Goal: Obtain resource: Download file/media

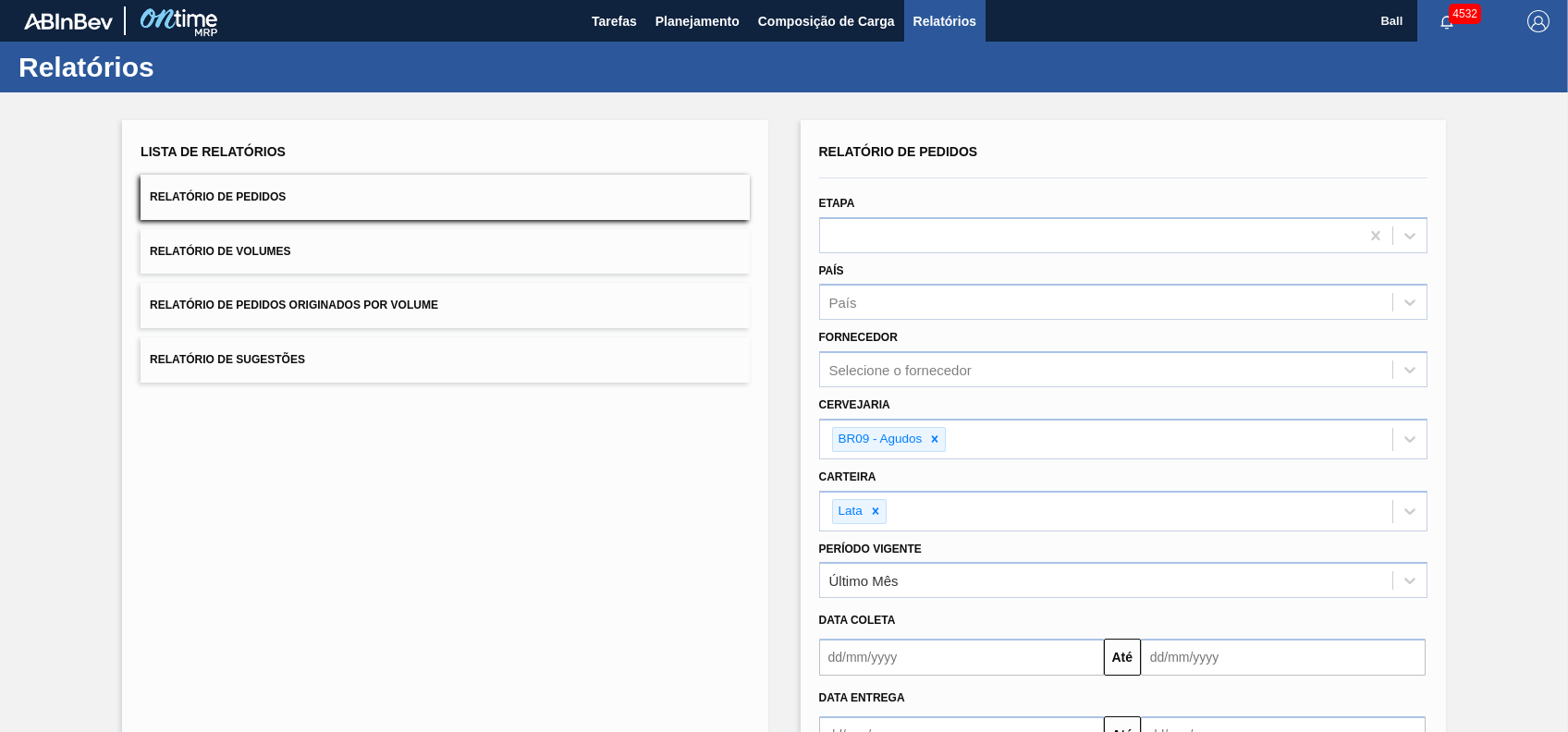
scroll to position [125, 0]
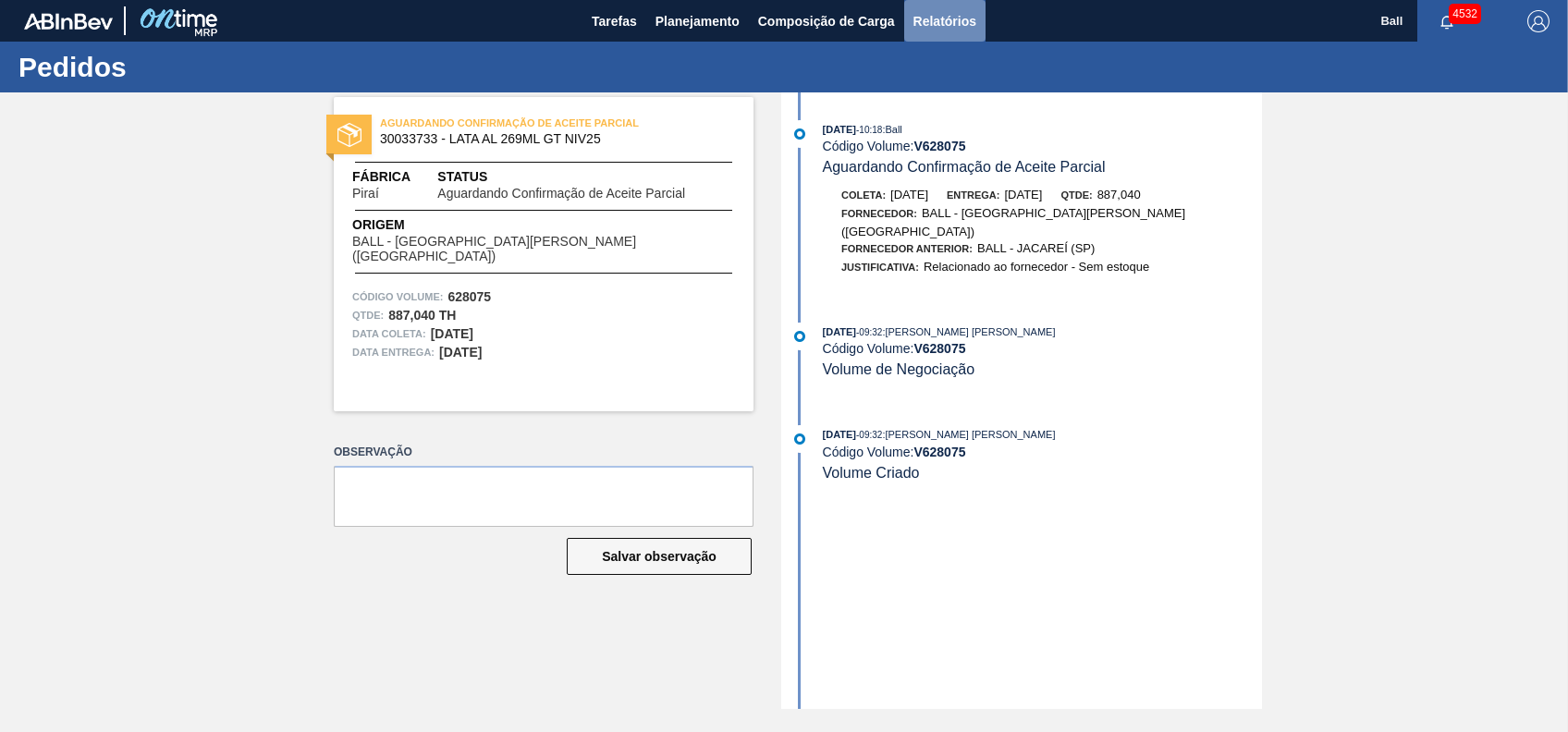
click at [944, 31] on button "Relatórios" at bounding box center [944, 21] width 82 height 42
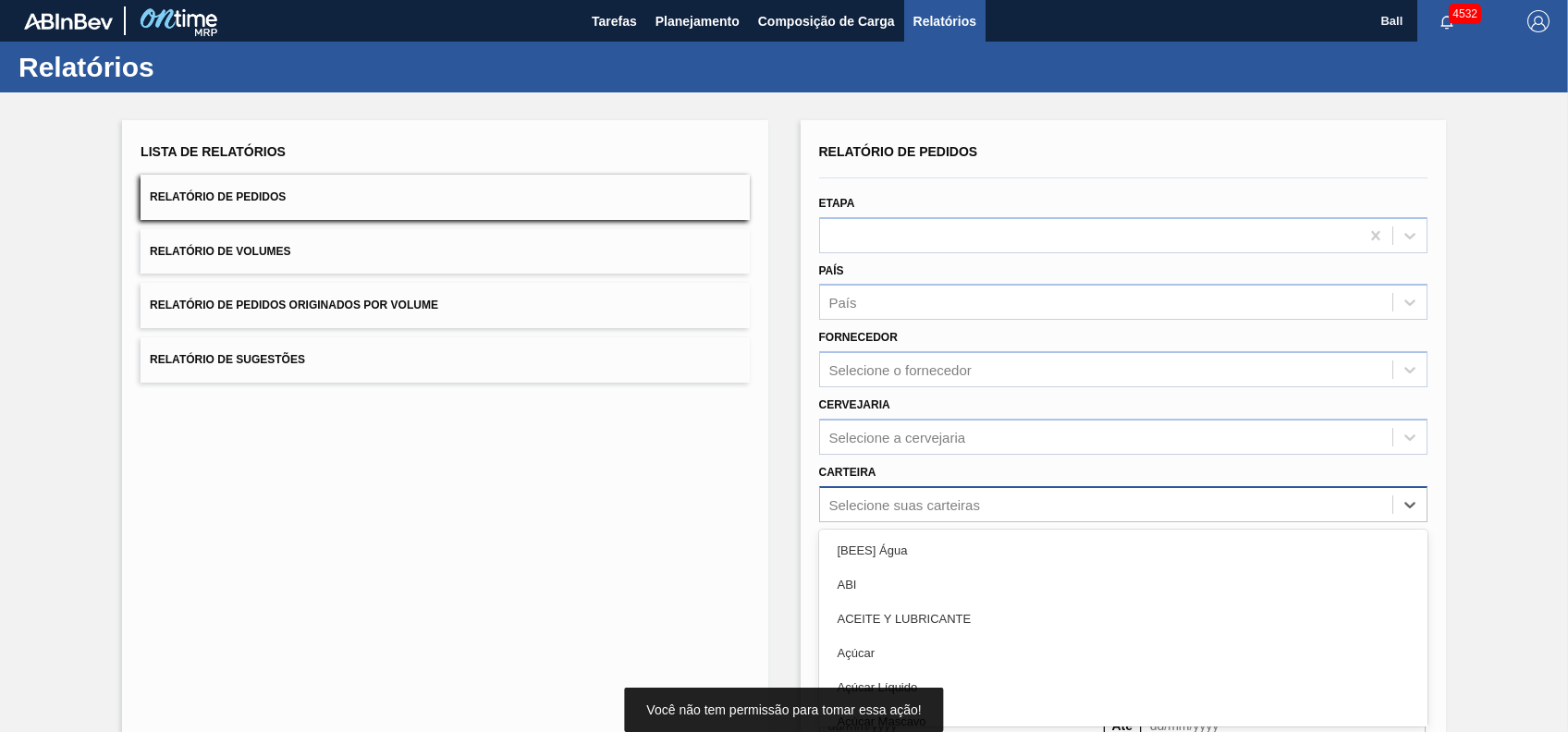
click at [905, 505] on div "option [BEES] Água focused, 1 of 101. 101 results available. Use Up and Down to…" at bounding box center [1123, 504] width 608 height 36
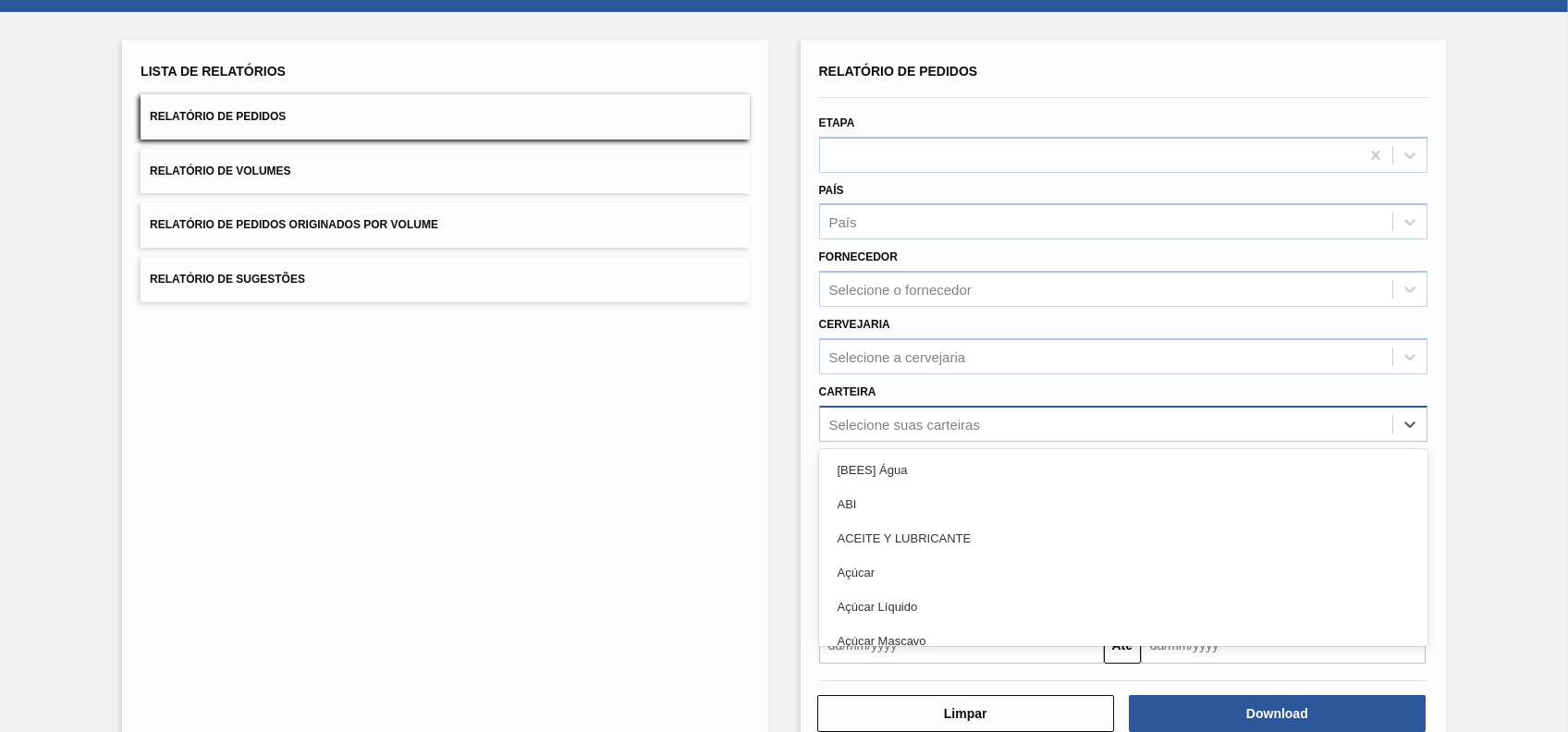
scroll to position [81, 0]
type input "tam"
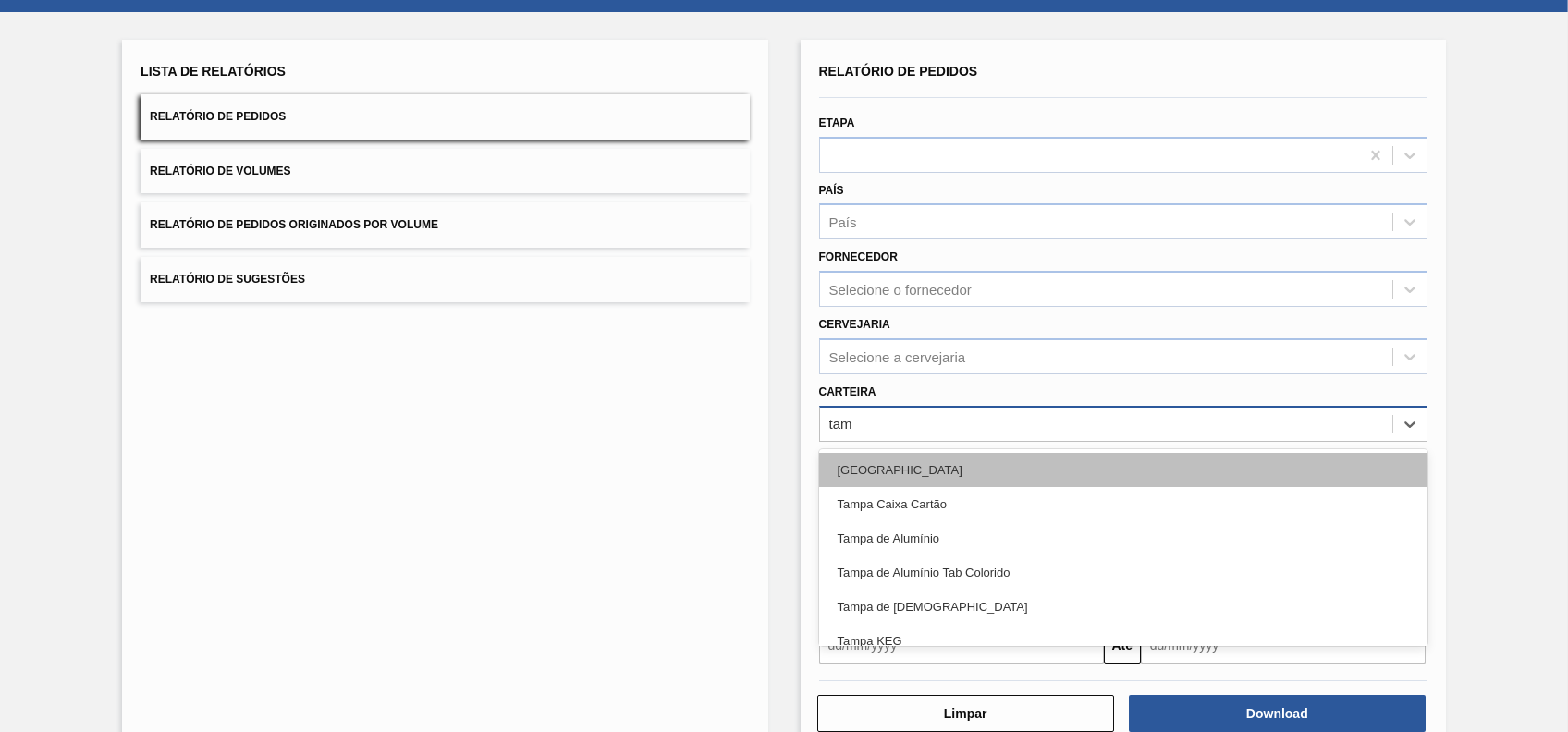
click at [918, 467] on div "Tampa" at bounding box center [1123, 470] width 608 height 34
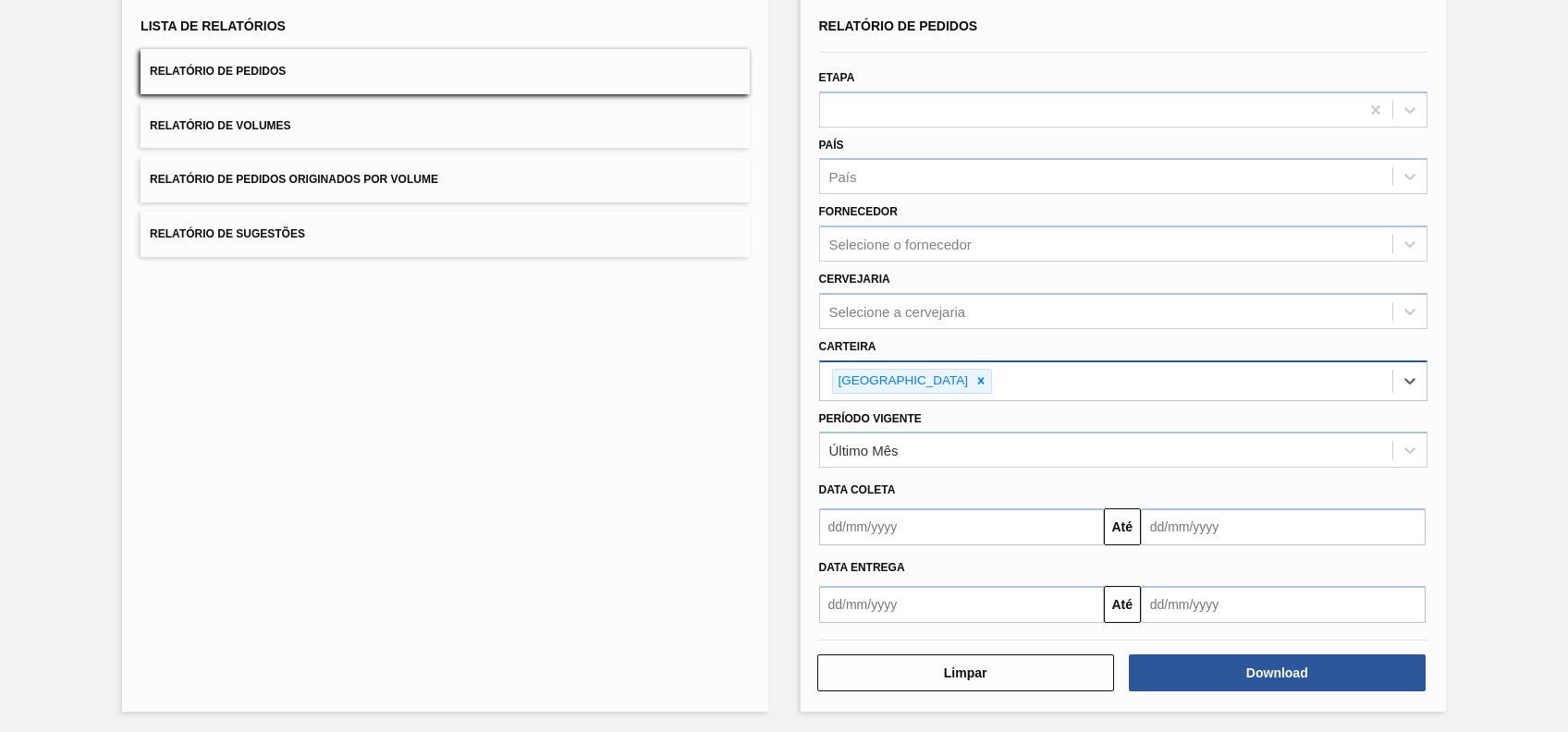
scroll to position [125, 0]
click at [1257, 671] on button "Download" at bounding box center [1277, 672] width 297 height 37
click at [237, 509] on div "Lista de Relatórios Relatório de Pedidos Relatório de Volumes Relatório de Pedi…" at bounding box center [445, 353] width 645 height 718
click at [370, 132] on button "Relatório de Volumes" at bounding box center [444, 126] width 608 height 46
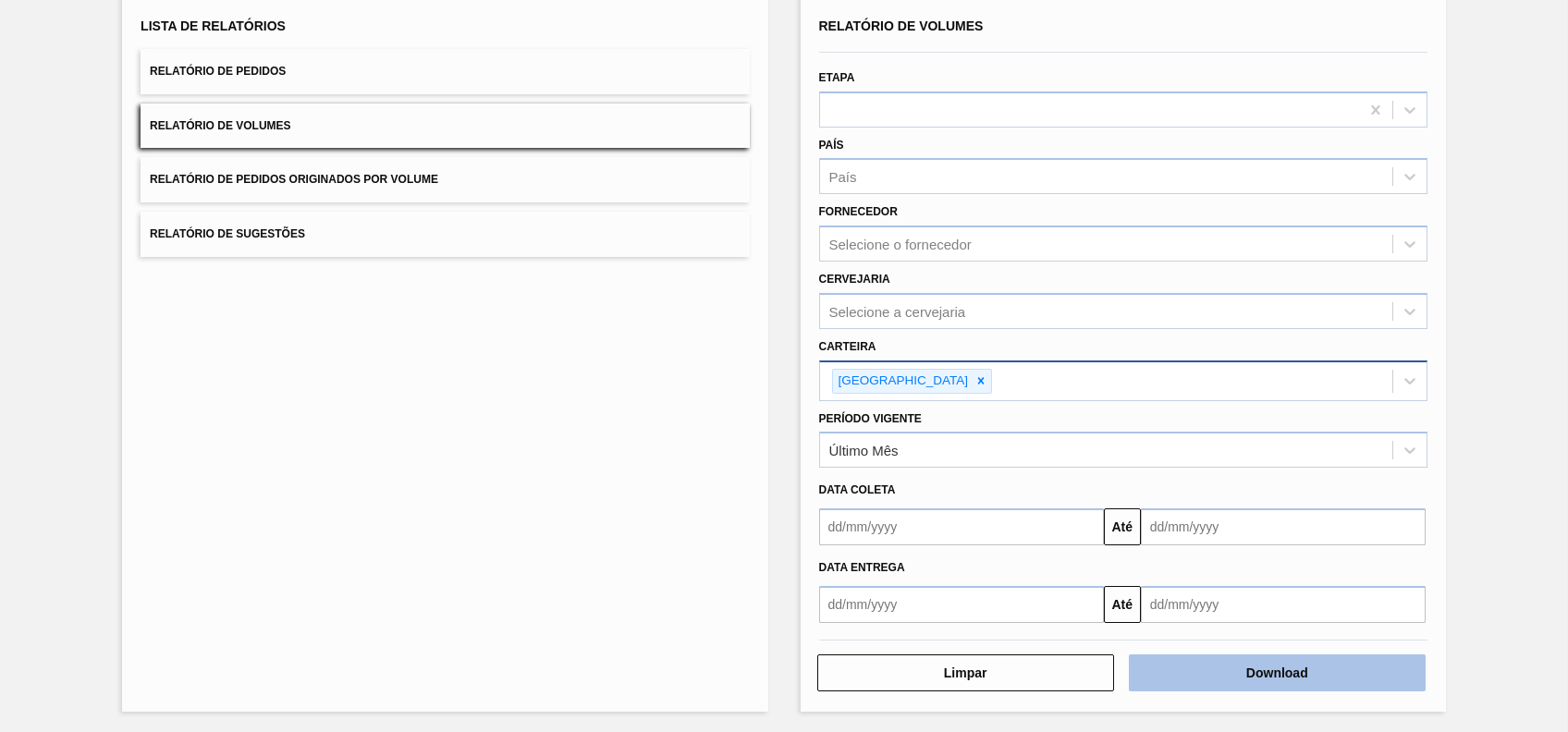
click at [1272, 677] on button "Download" at bounding box center [1277, 672] width 297 height 37
drag, startPoint x: 711, startPoint y: 362, endPoint x: 701, endPoint y: 370, distance: 12.8
click at [710, 363] on div "Lista de Relatórios Relatório de Pedidos Relatório de Volumes Relatório de Pedi…" at bounding box center [445, 353] width 645 height 718
click at [948, 391] on div "Tampa" at bounding box center [1106, 382] width 572 height 38
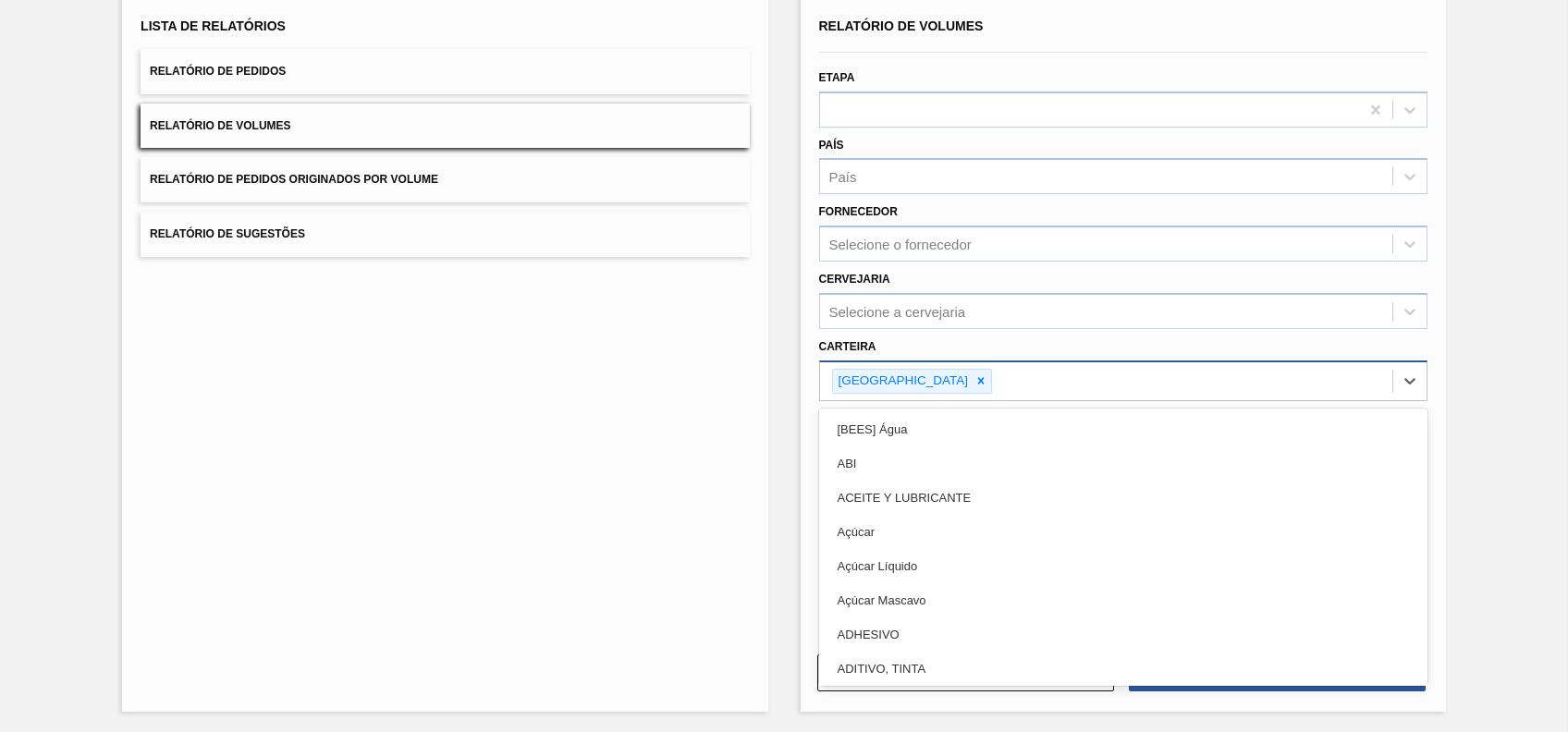
scroll to position [122, 0]
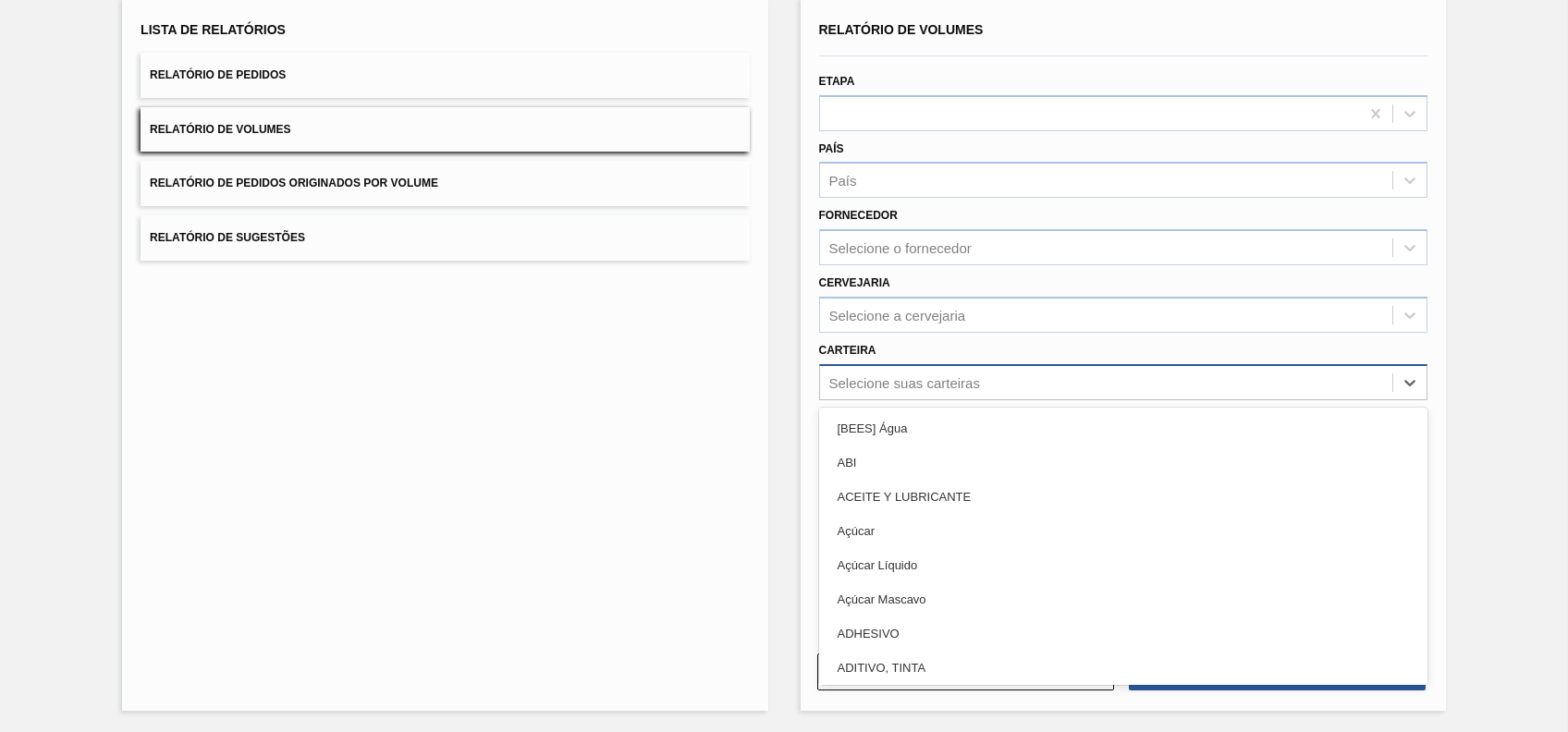
type input "r"
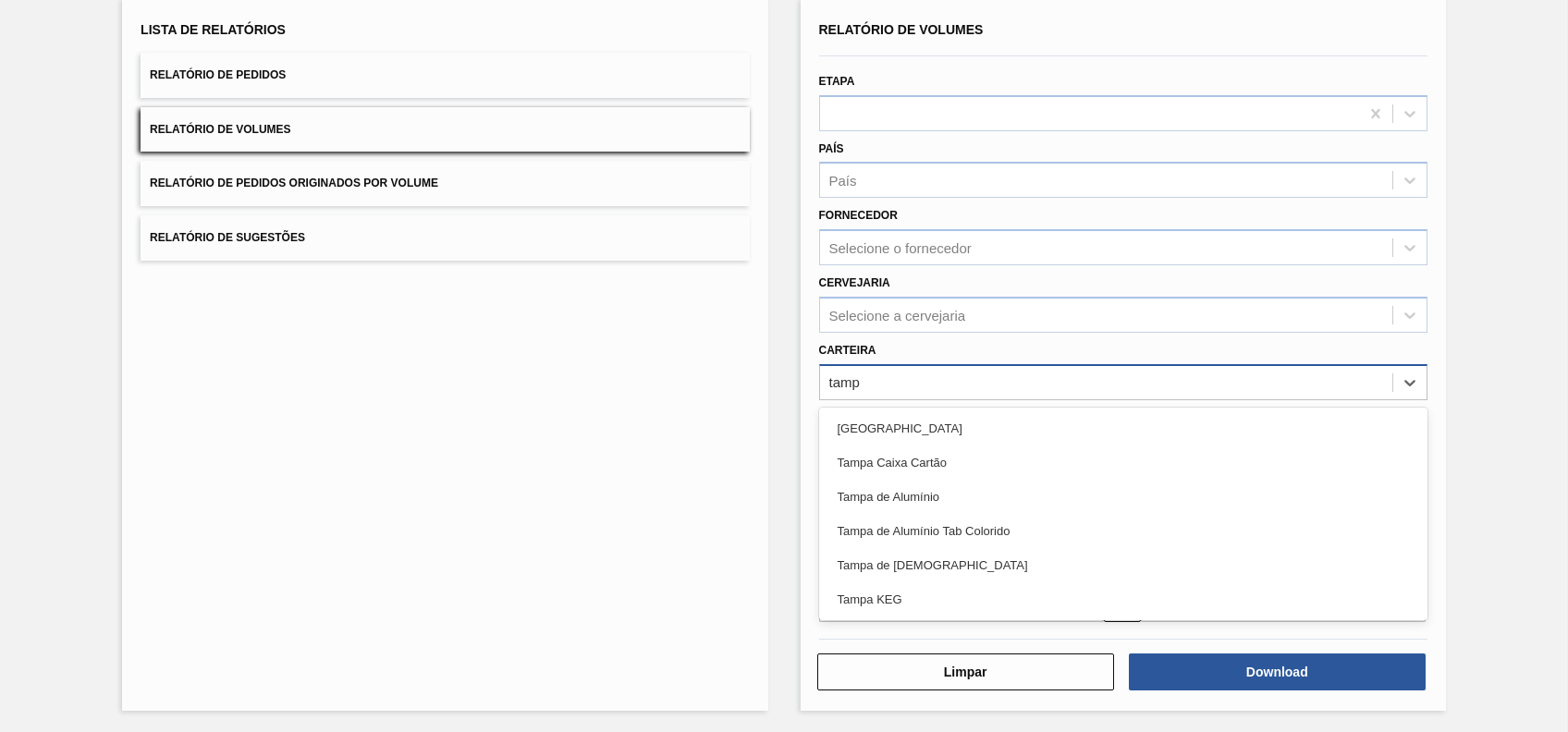
type input "tampa"
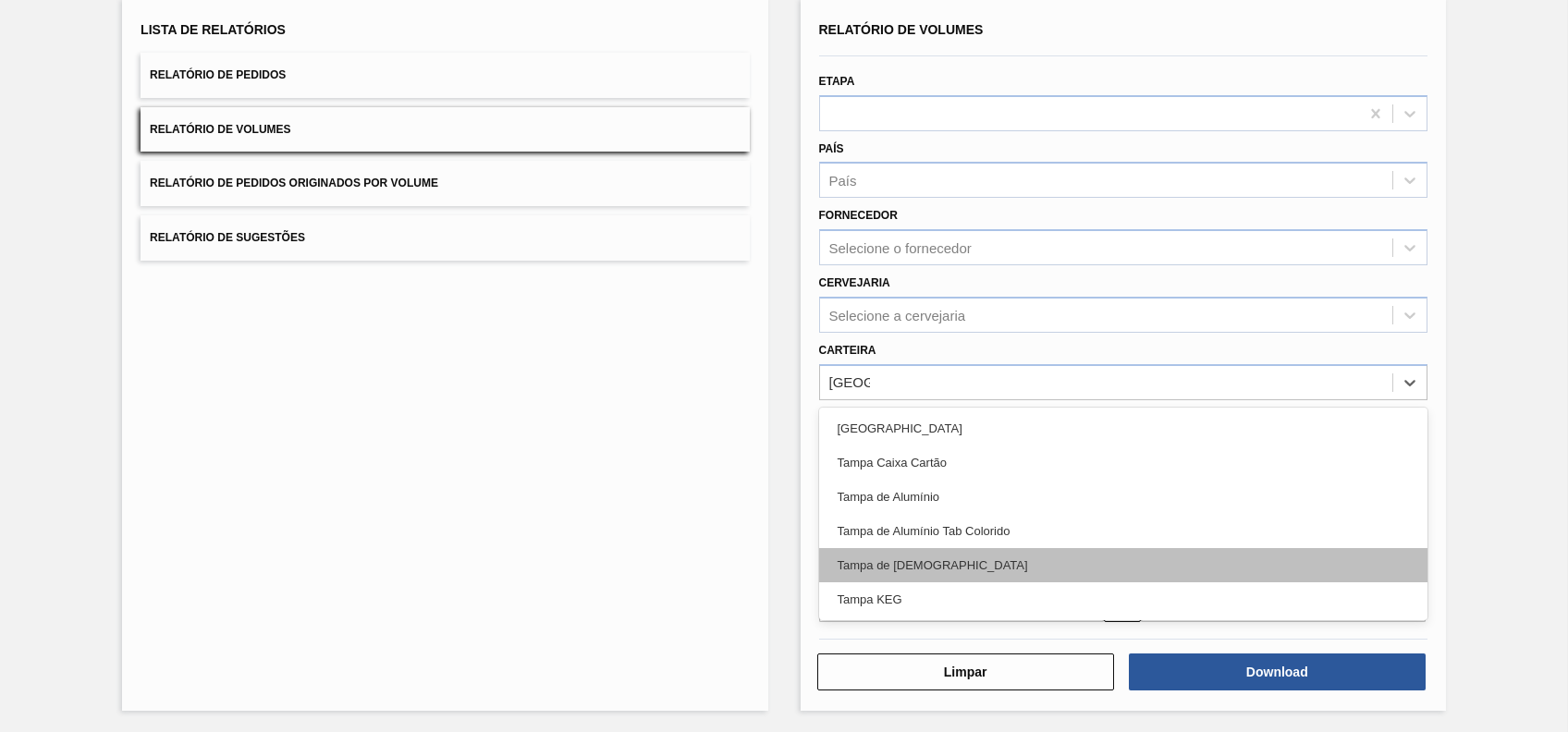
click at [947, 571] on div "Tampa de [DEMOGRAPHIC_DATA]" at bounding box center [1123, 565] width 608 height 34
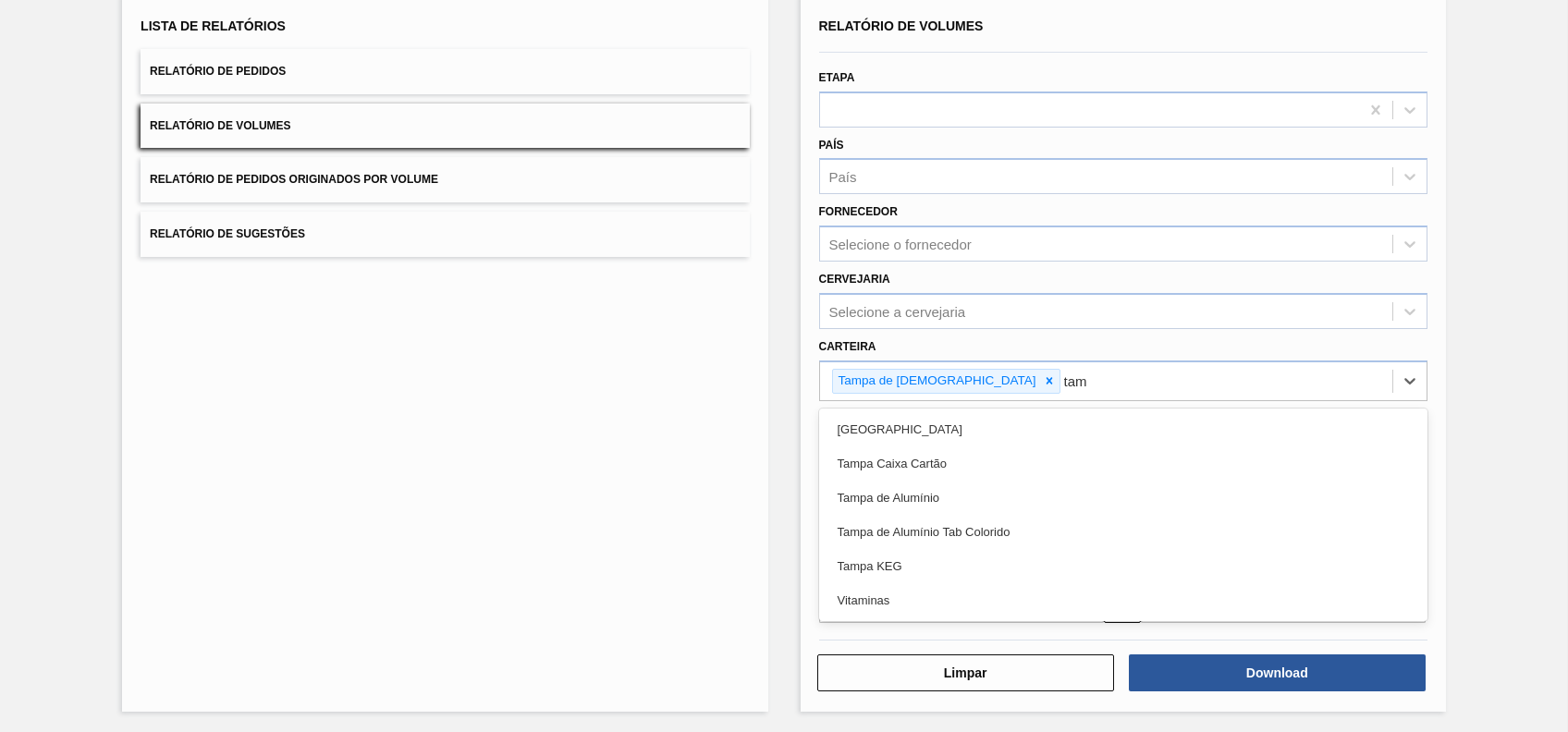
type input "tam"
click at [731, 453] on div "Lista de Relatórios Relatório de Pedidos Relatório de Volumes Relatório de Pedi…" at bounding box center [445, 353] width 645 height 718
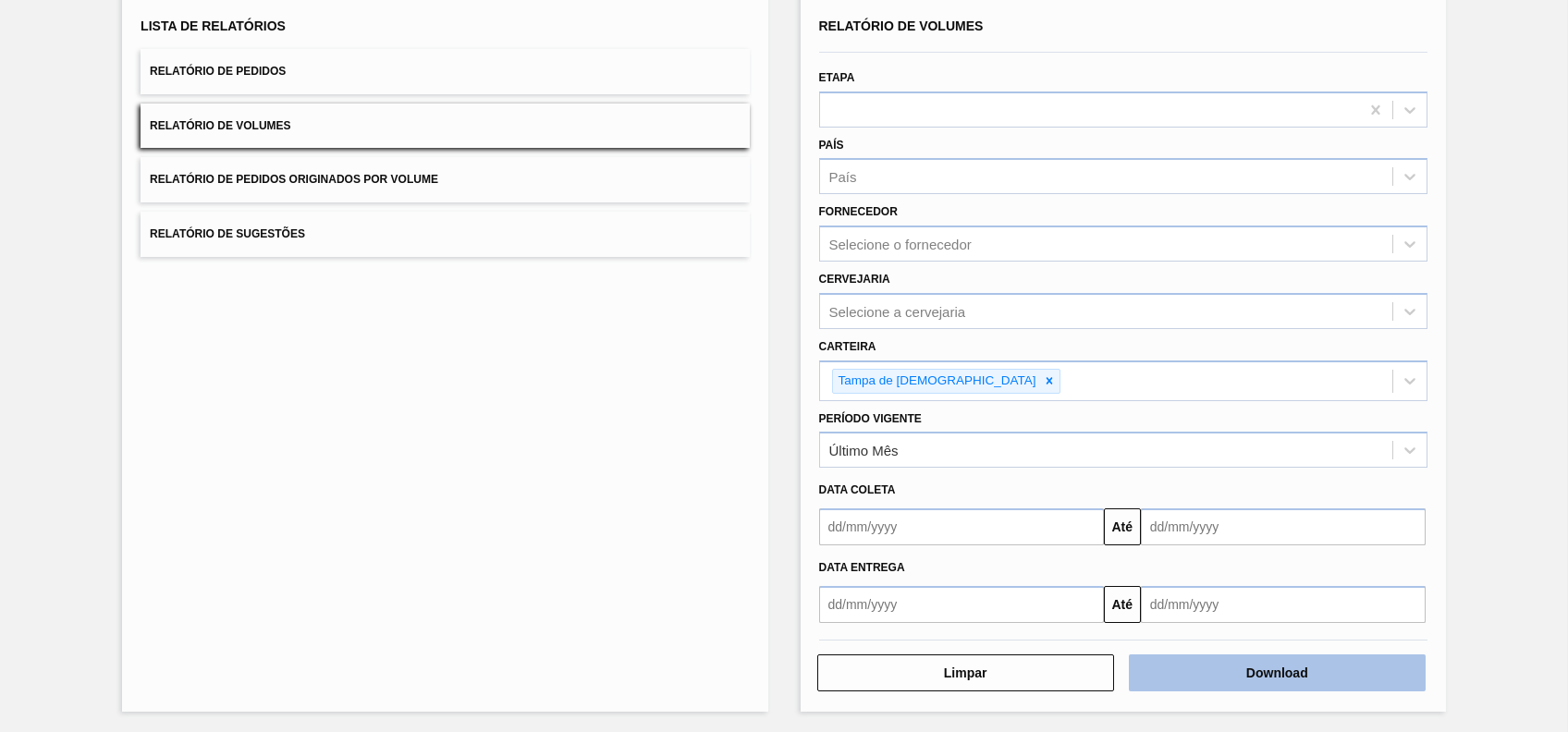
click at [1296, 677] on button "Download" at bounding box center [1277, 672] width 297 height 37
click at [517, 547] on div "Lista de Relatórios Relatório de Pedidos Relatório de Volumes Relatório de Pedi…" at bounding box center [445, 353] width 645 height 718
click at [292, 50] on button "Relatório de Pedidos" at bounding box center [444, 72] width 608 height 46
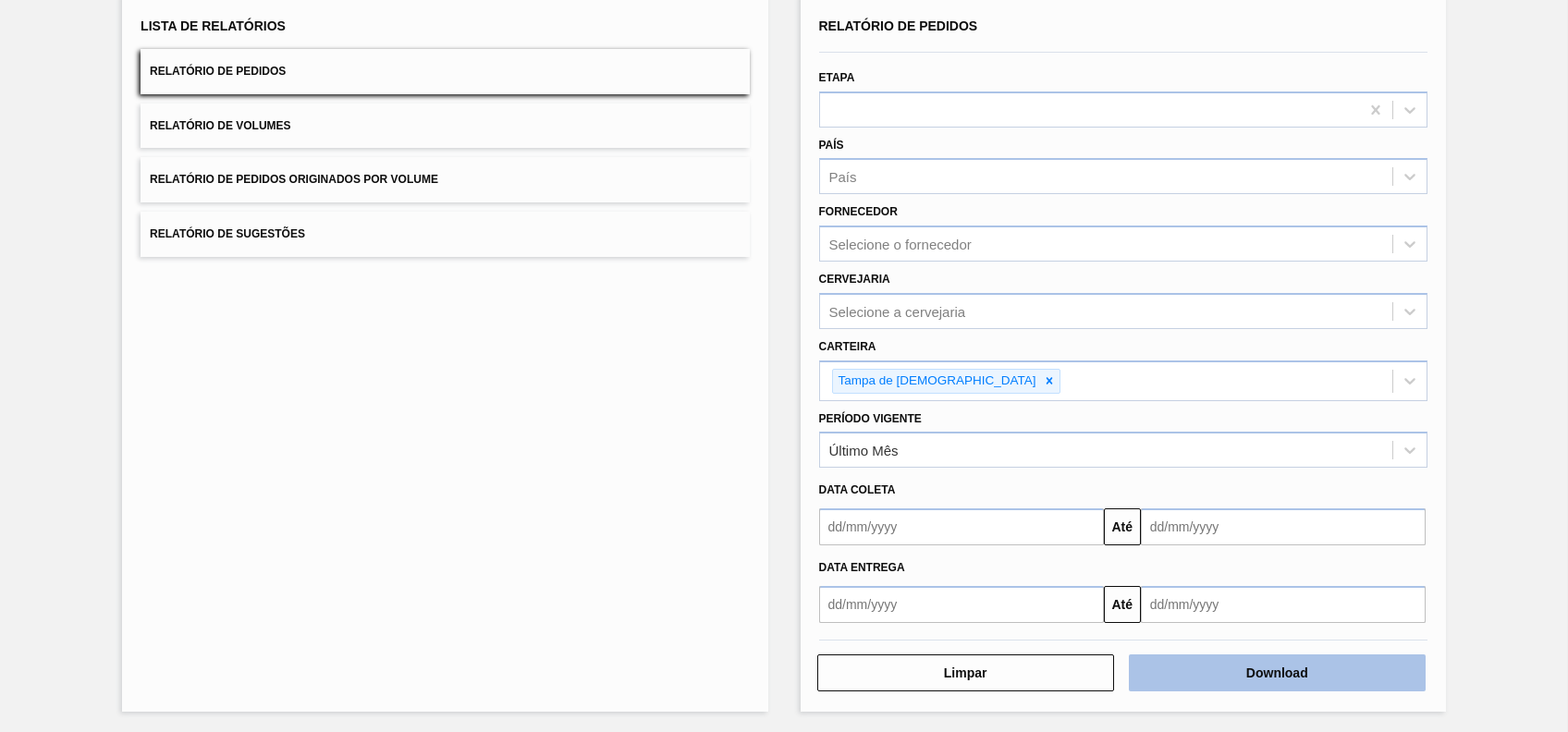
click at [1306, 665] on button "Download" at bounding box center [1277, 672] width 297 height 37
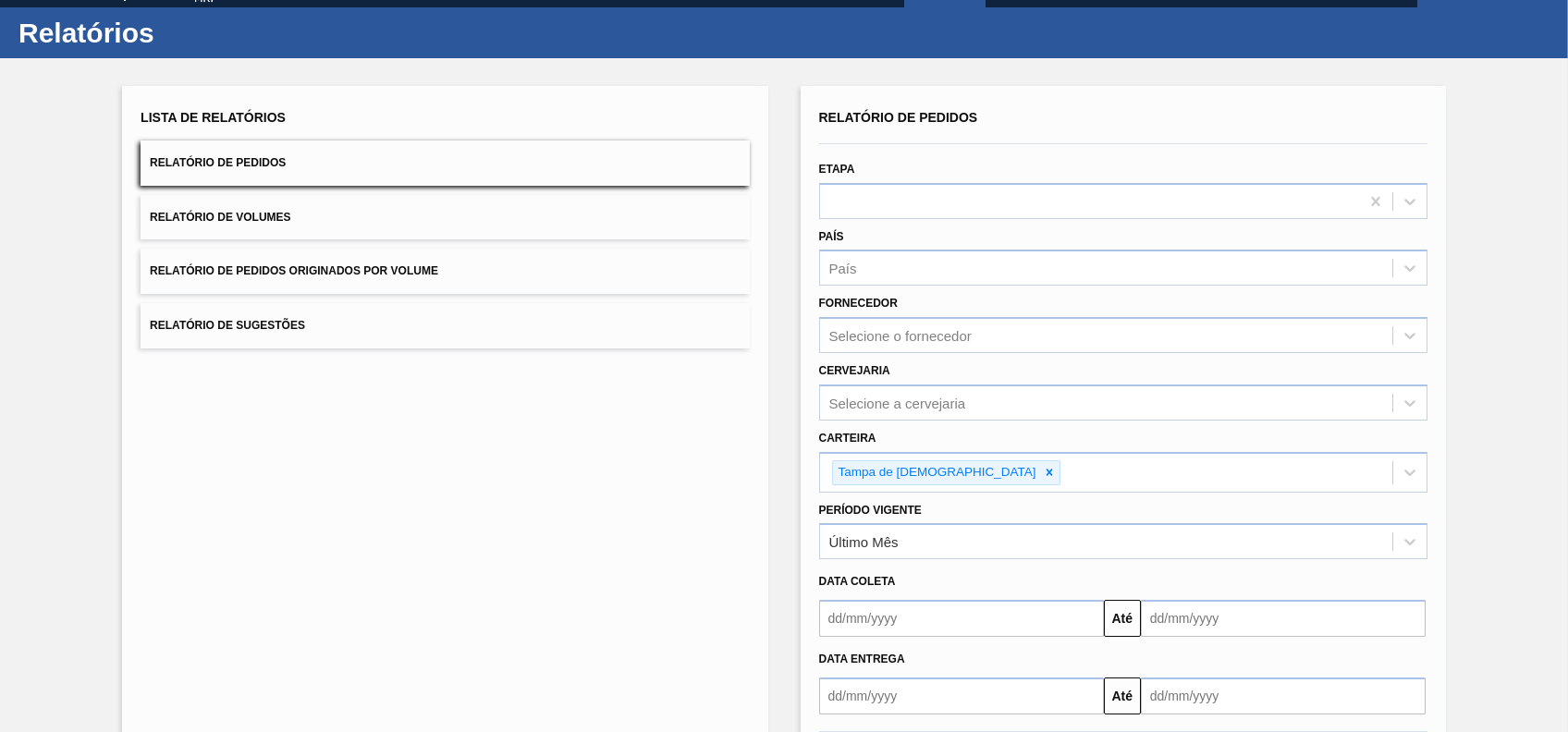
scroll to position [0, 0]
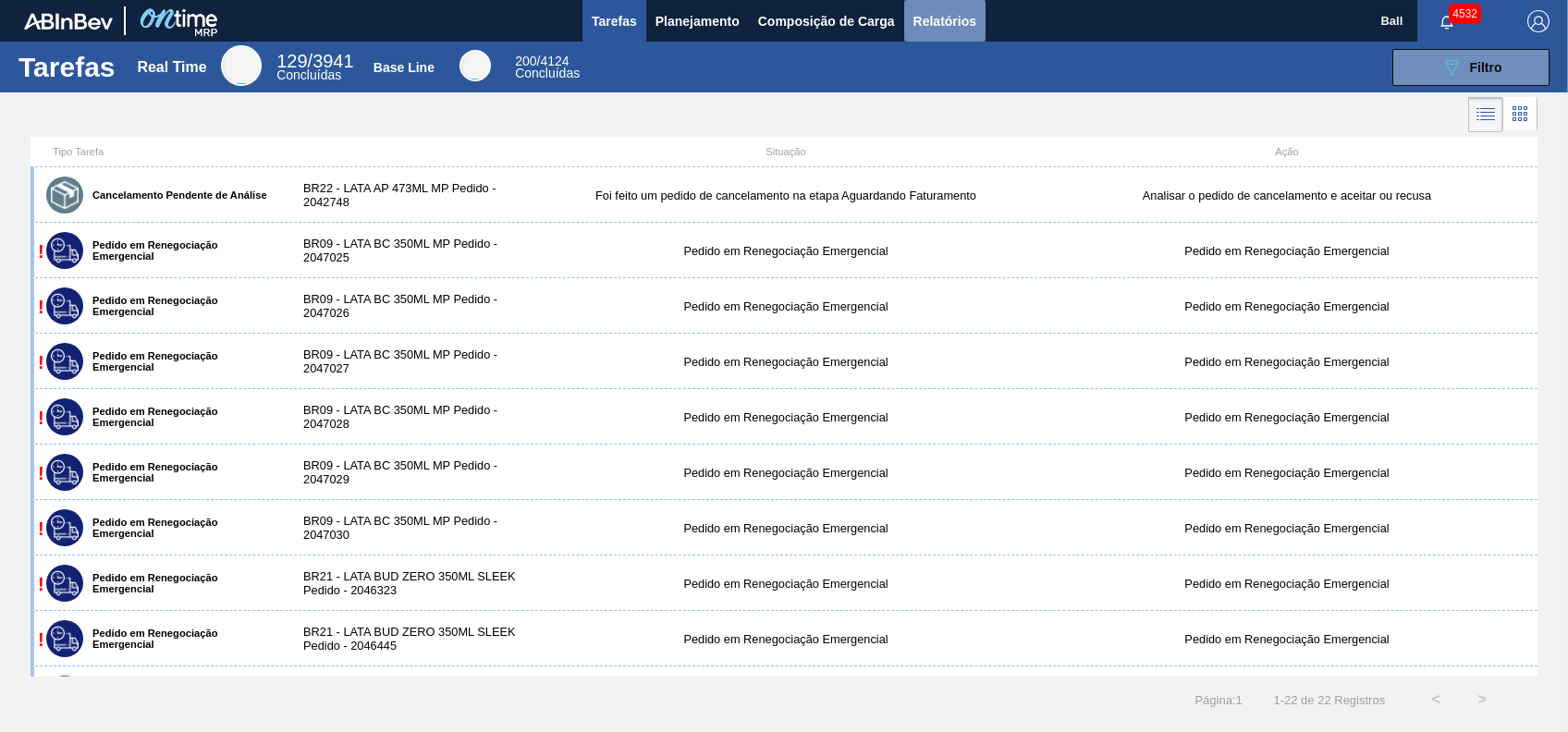
click at [951, 25] on span "Relatórios" at bounding box center [944, 21] width 63 height 22
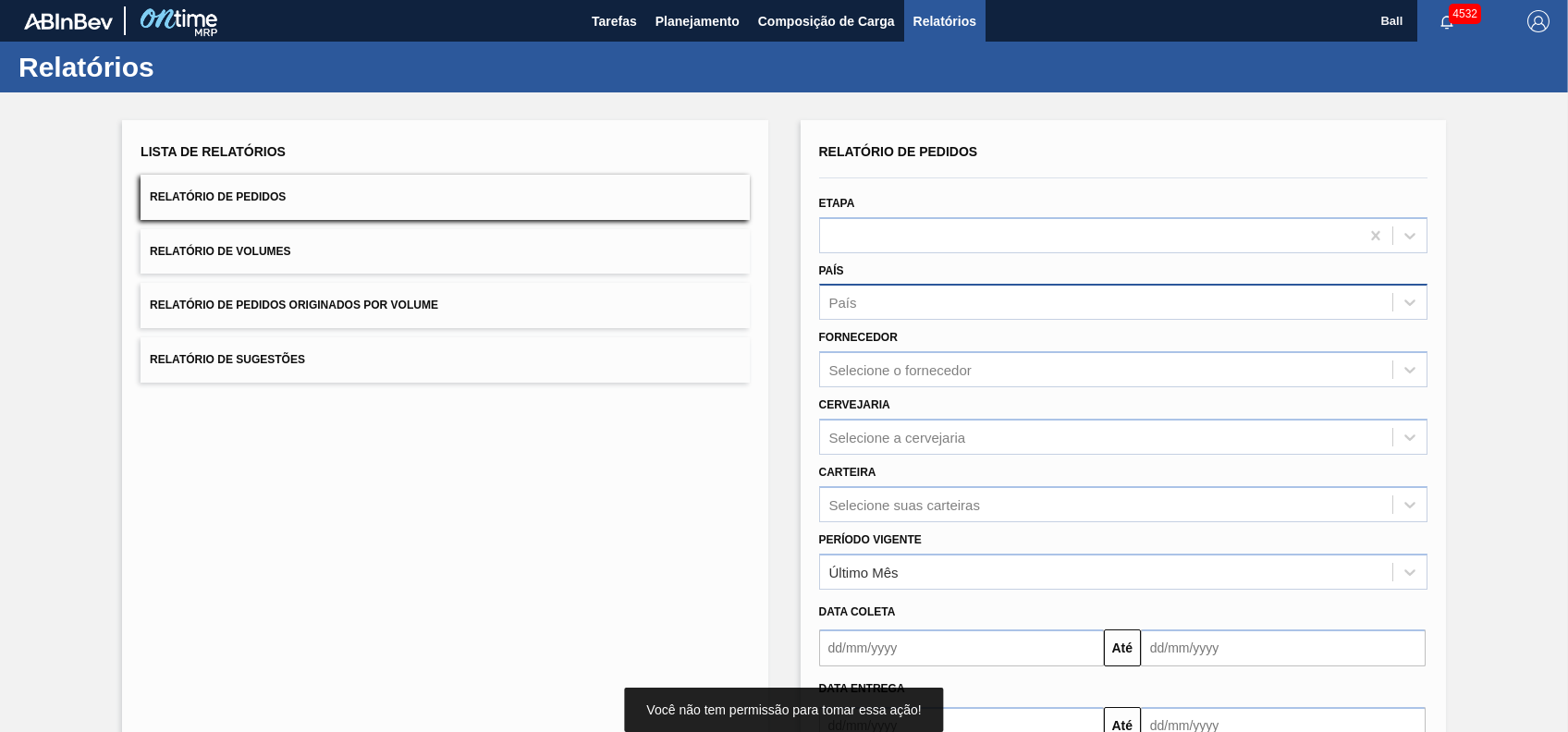
click at [953, 314] on div "País" at bounding box center [1106, 303] width 572 height 27
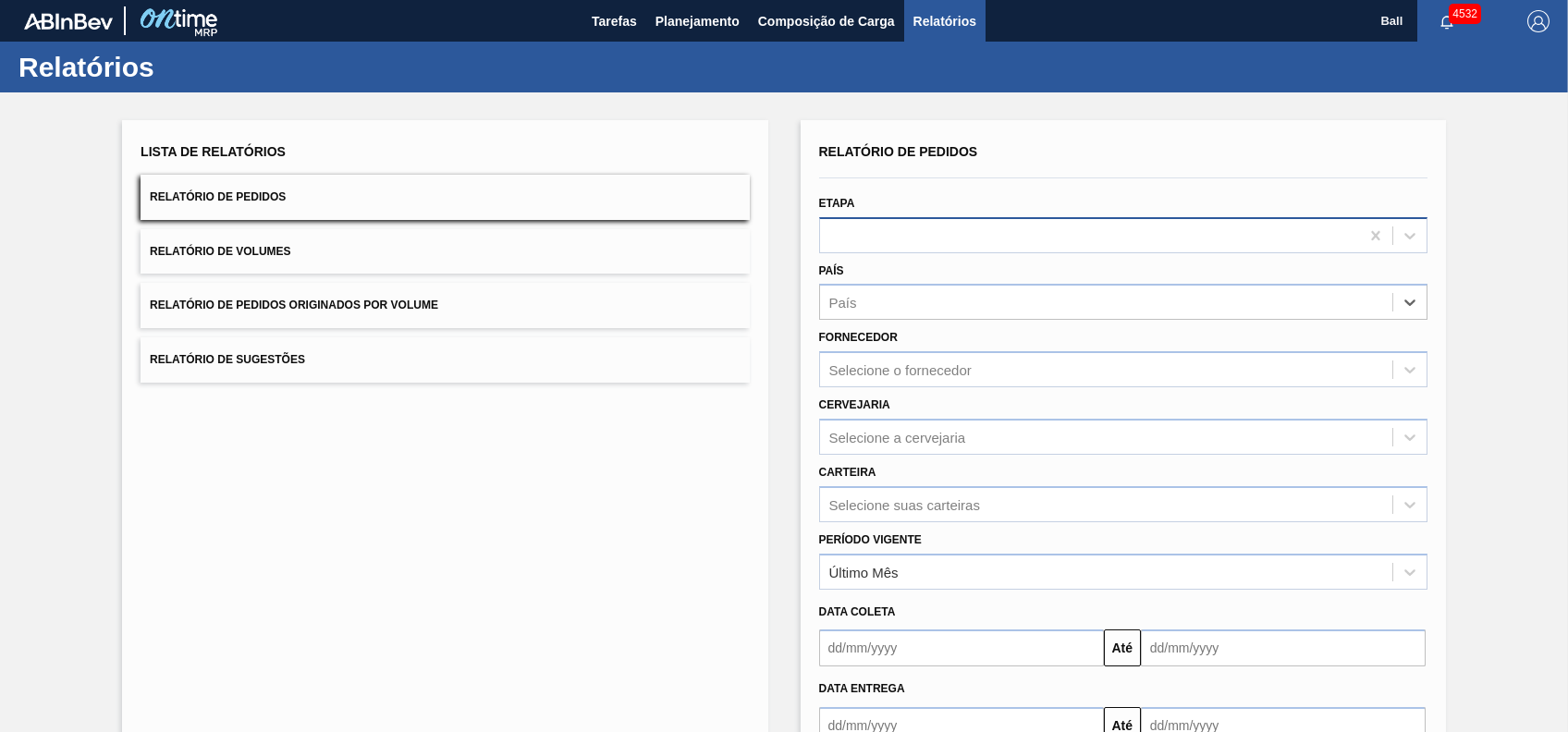
click at [955, 242] on div at bounding box center [1090, 235] width 539 height 27
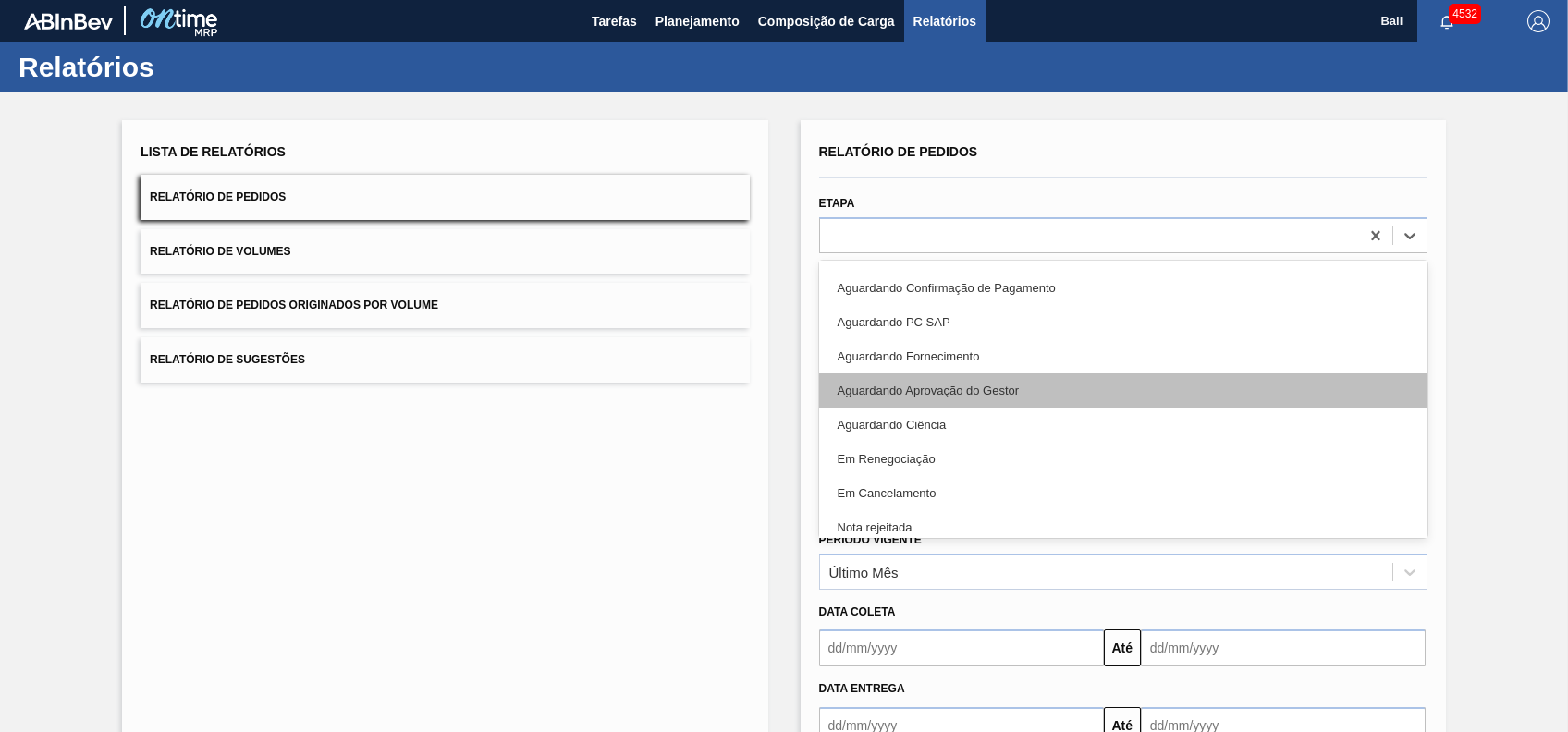
scroll to position [414, 0]
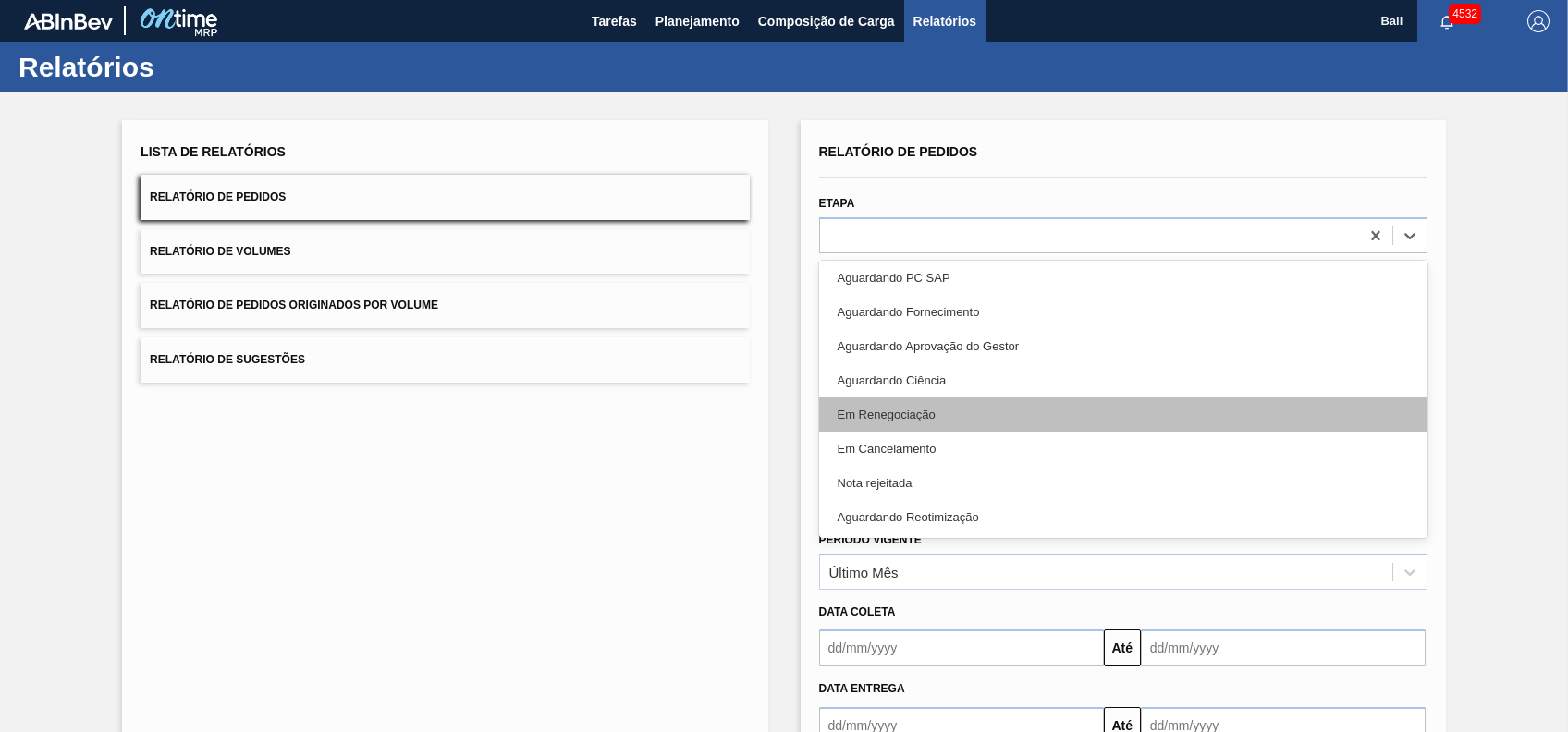
click at [945, 413] on div "Em Renegociação" at bounding box center [1123, 415] width 608 height 34
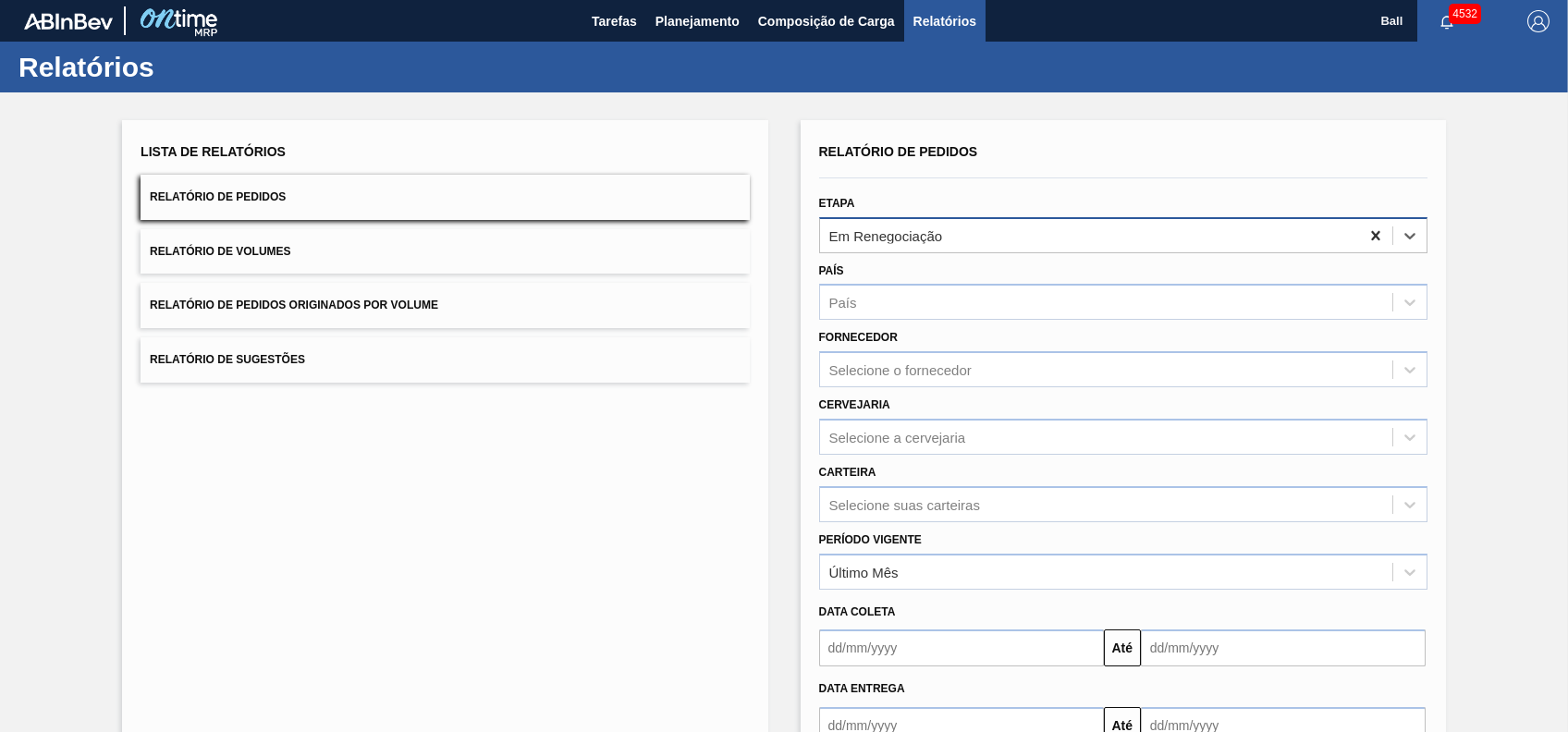
click at [1376, 235] on icon at bounding box center [1374, 235] width 18 height 18
click at [322, 193] on button "Relatório de Pedidos" at bounding box center [444, 197] width 608 height 46
click at [1213, 238] on div at bounding box center [1090, 235] width 539 height 27
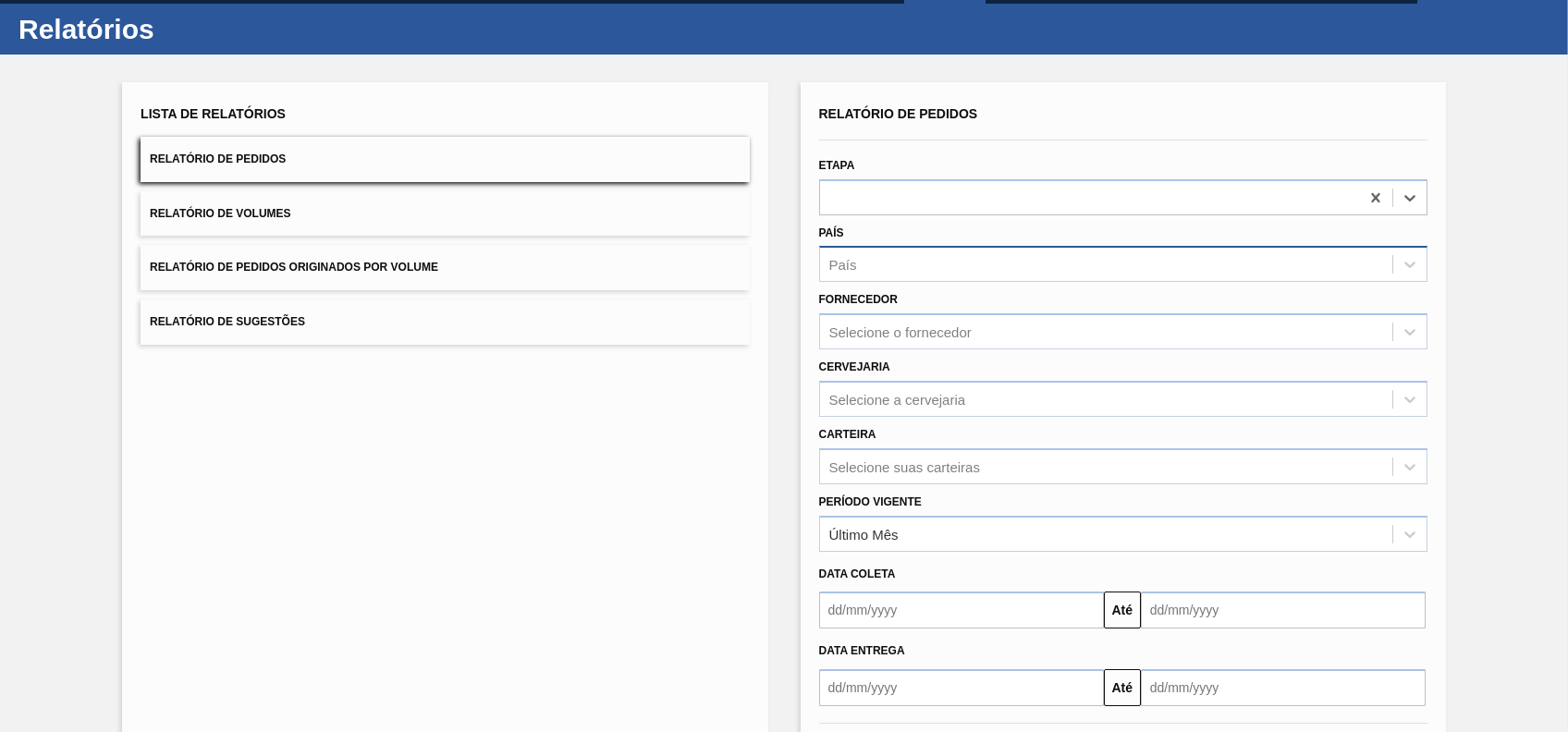
scroll to position [0, 0]
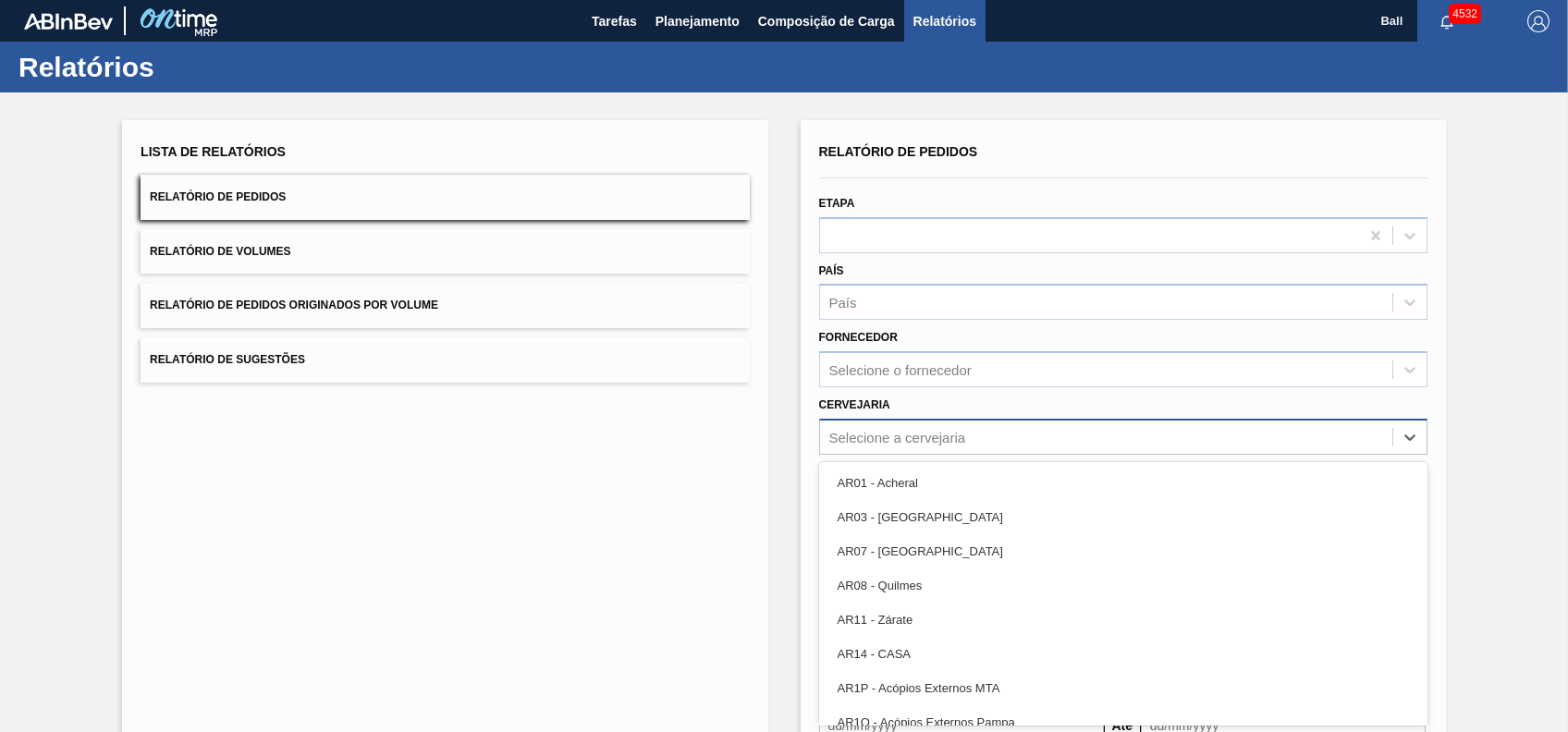
click at [886, 429] on div "Selecione a cervejaria" at bounding box center [898, 437] width 137 height 16
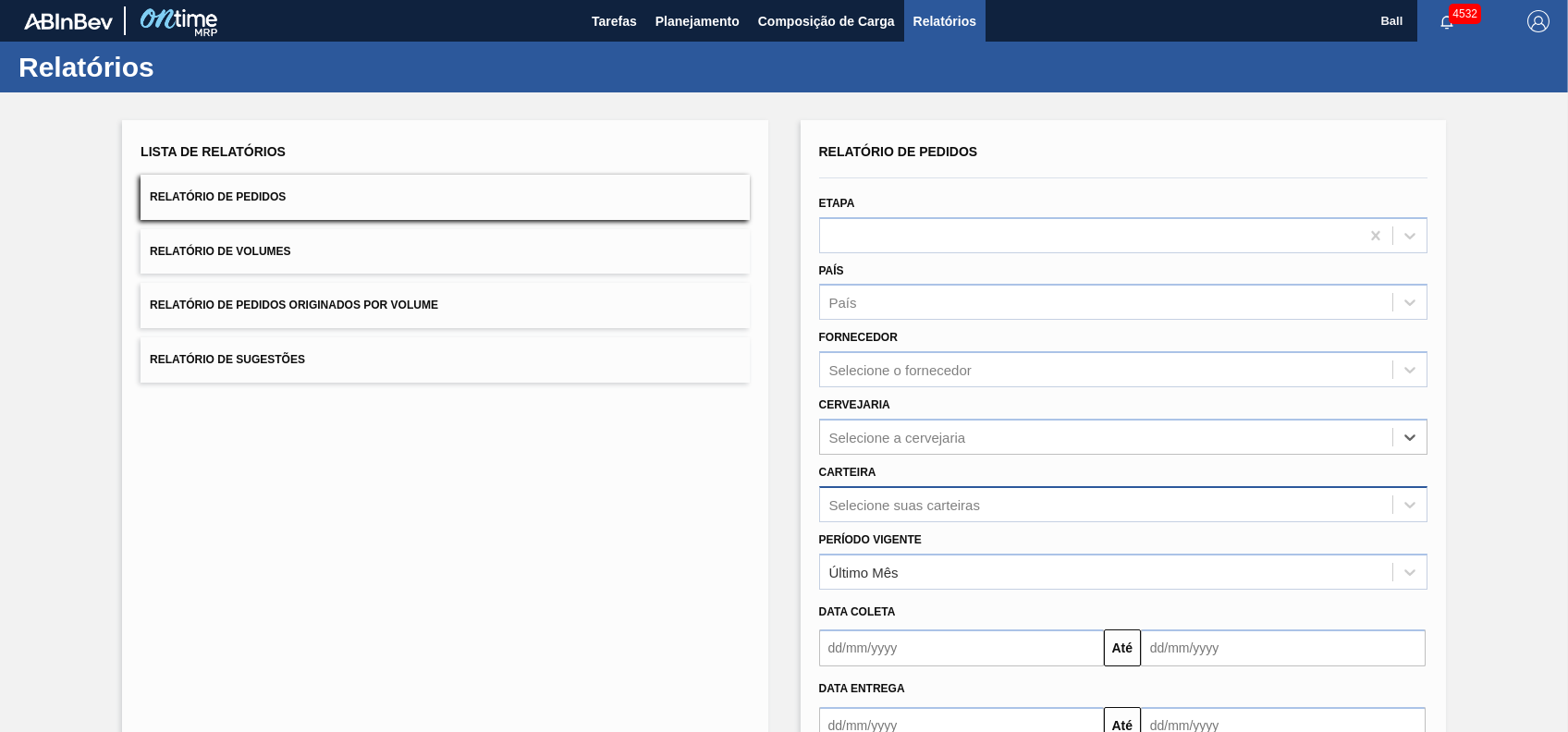
click at [999, 507] on div "Selecione suas carteiras" at bounding box center [1123, 504] width 608 height 36
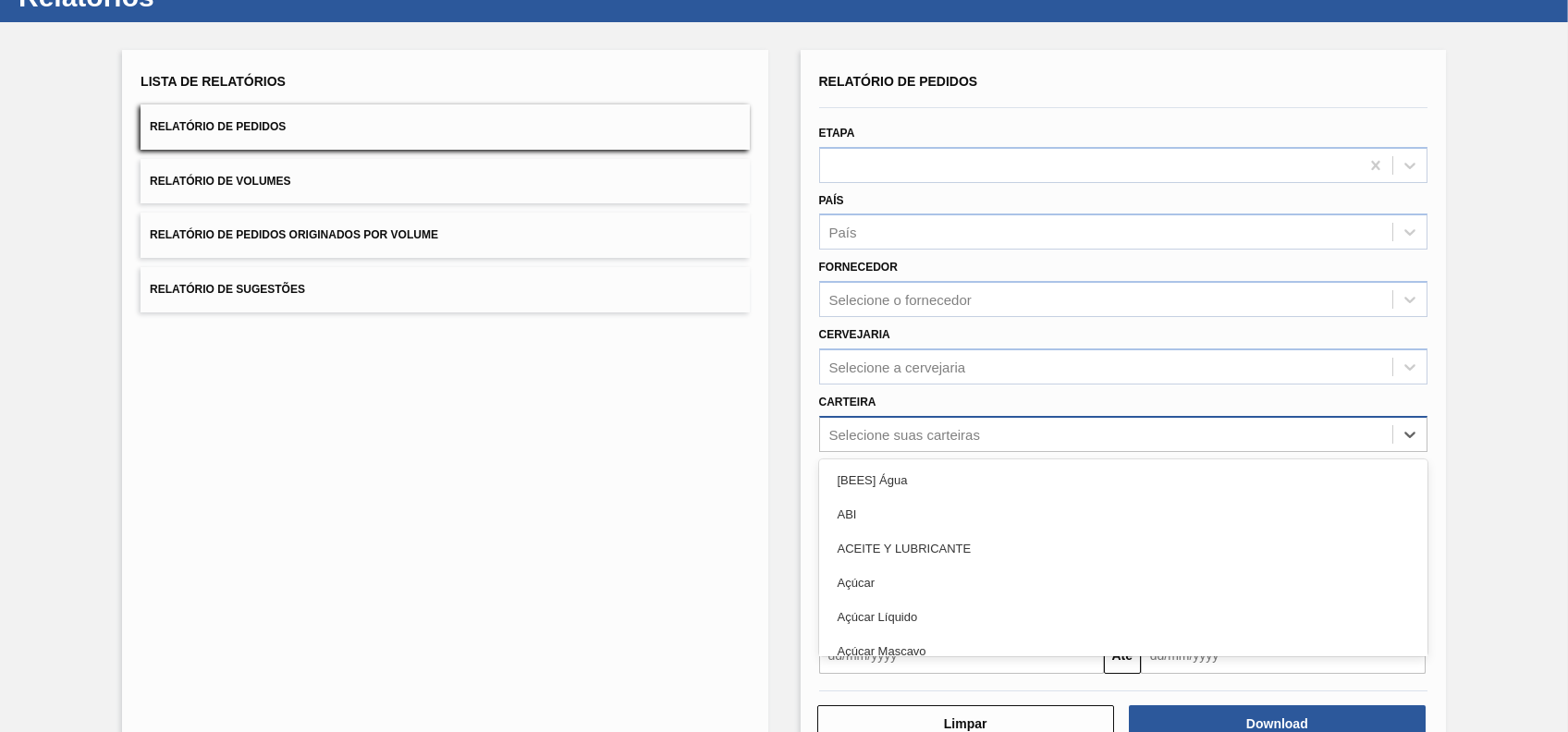
scroll to position [81, 0]
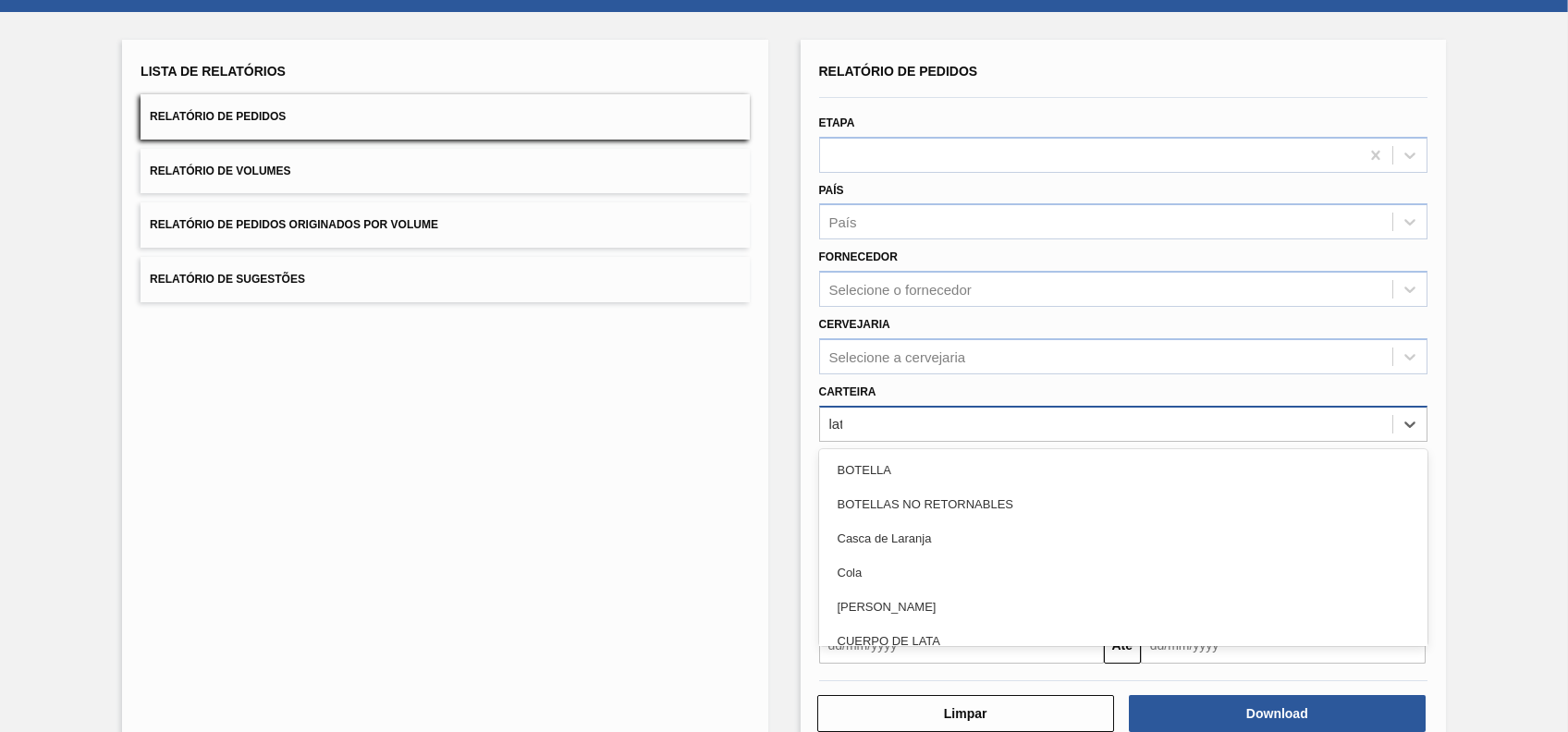
type input "lata"
click at [999, 507] on div "Lata" at bounding box center [1123, 504] width 608 height 34
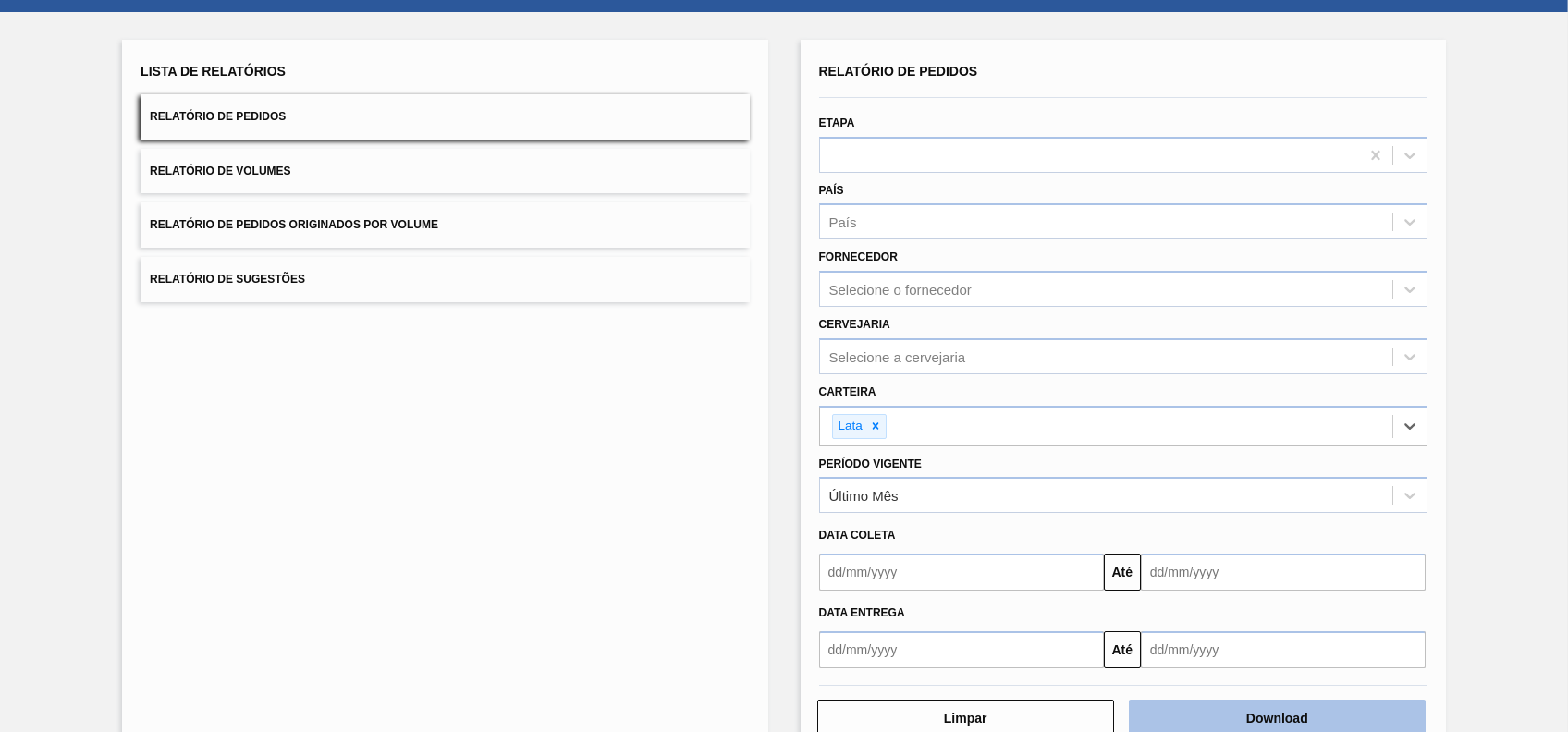
click at [1358, 720] on button "Download" at bounding box center [1277, 718] width 297 height 37
click at [581, 477] on div "Lista de Relatórios Relatório de Pedidos Relatório de Volumes Relatório de Pedi…" at bounding box center [445, 399] width 645 height 718
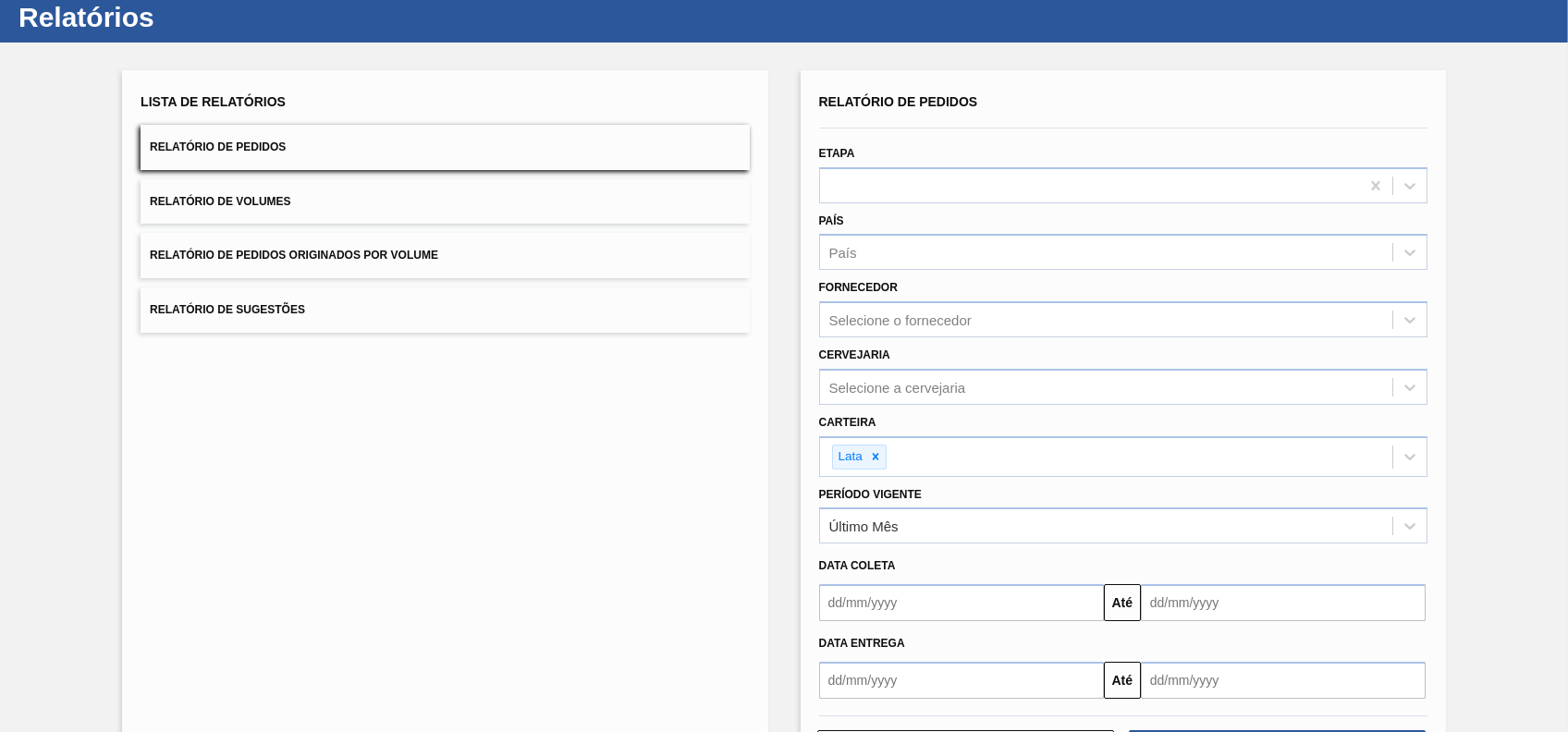
scroll to position [0, 0]
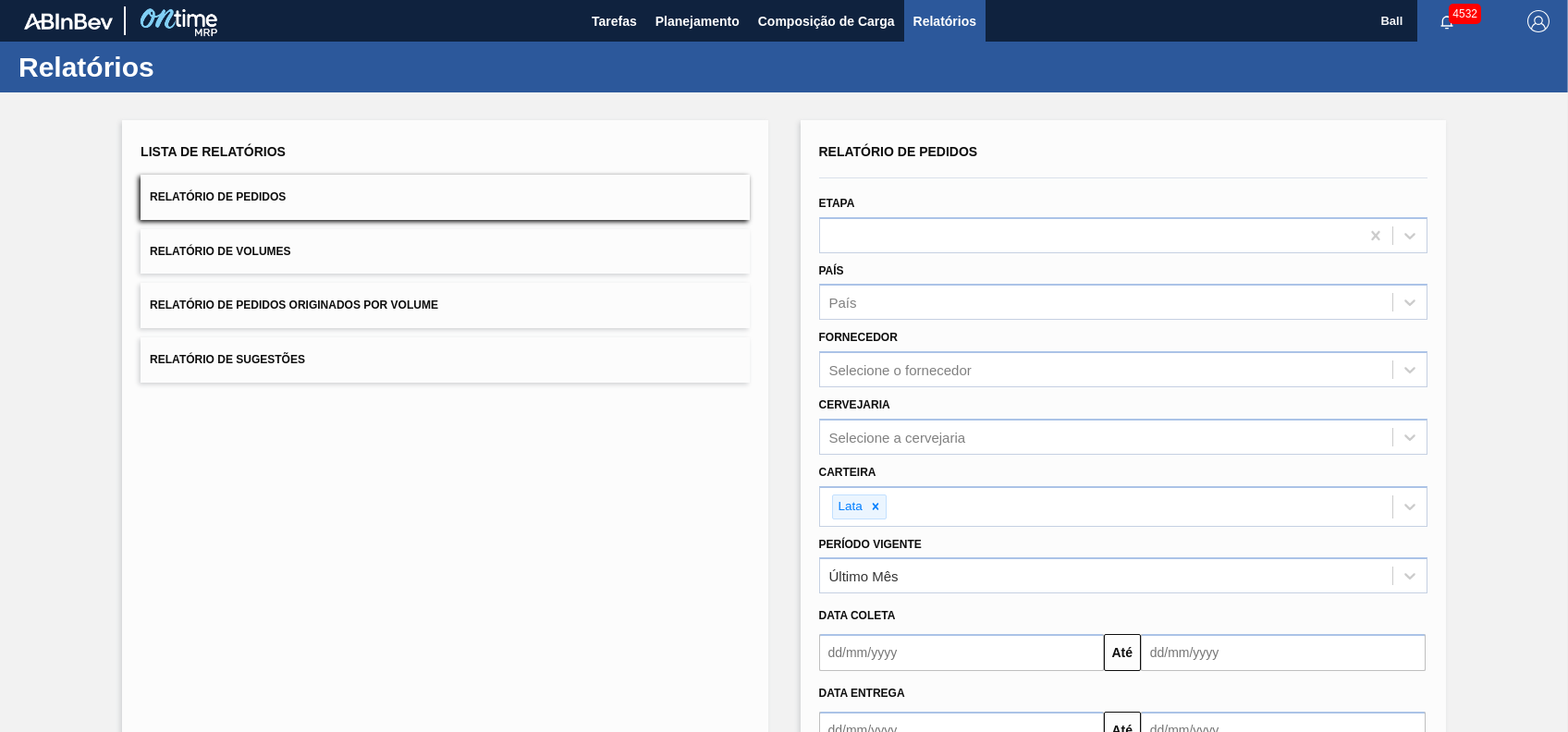
click at [307, 265] on button "Relatório de Volumes" at bounding box center [444, 253] width 608 height 46
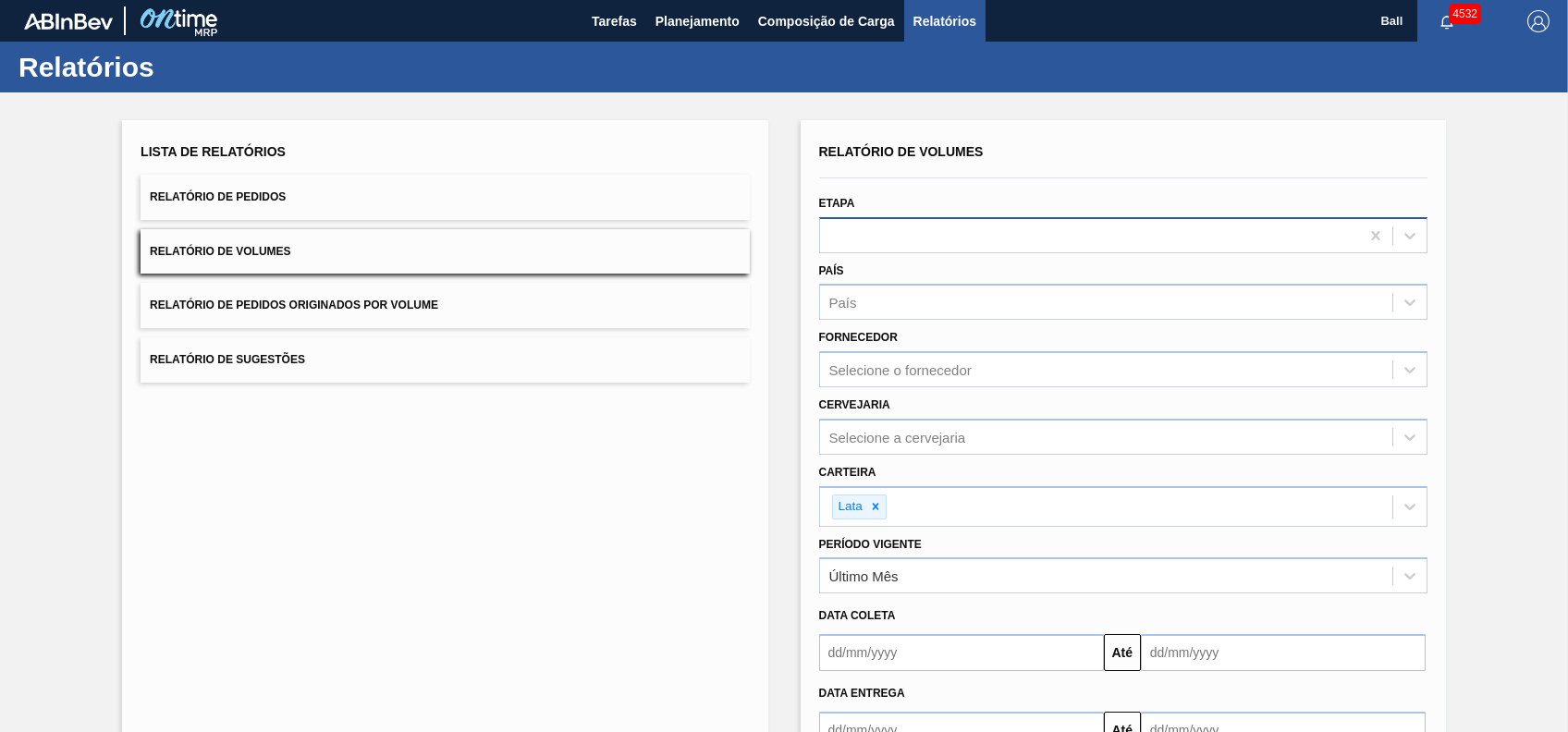
click at [917, 235] on div at bounding box center [1090, 235] width 539 height 27
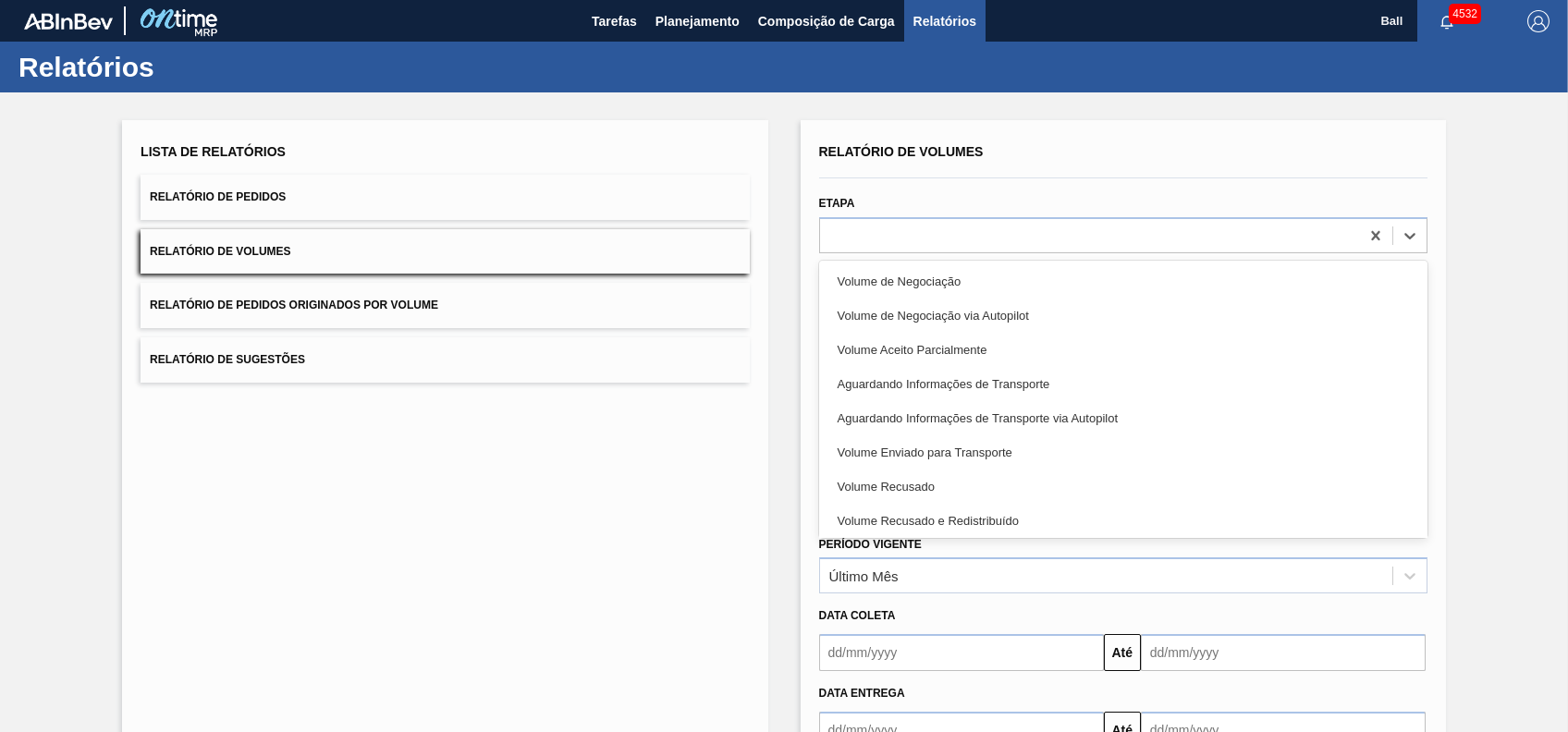
click at [681, 451] on div "Lista de Relatórios Relatório de Pedidos Relatório de Volumes Relatório de Pedi…" at bounding box center [445, 479] width 645 height 718
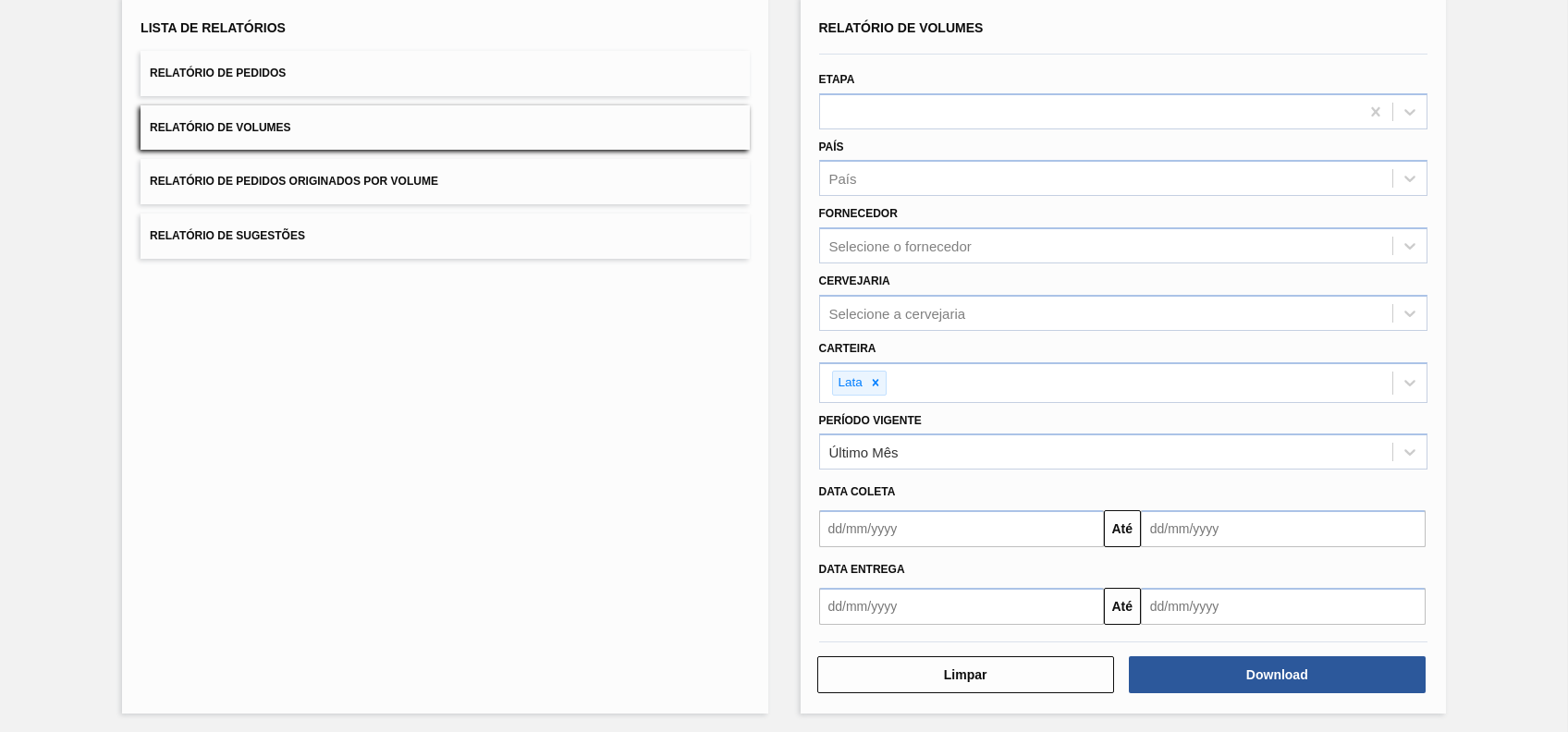
scroll to position [125, 0]
click at [1303, 660] on button "Download" at bounding box center [1277, 672] width 297 height 37
click at [439, 424] on div "Lista de Relatórios Relatório de Pedidos Relatório de Volumes Relatório de Pedi…" at bounding box center [445, 353] width 645 height 718
